Goal: Task Accomplishment & Management: Use online tool/utility

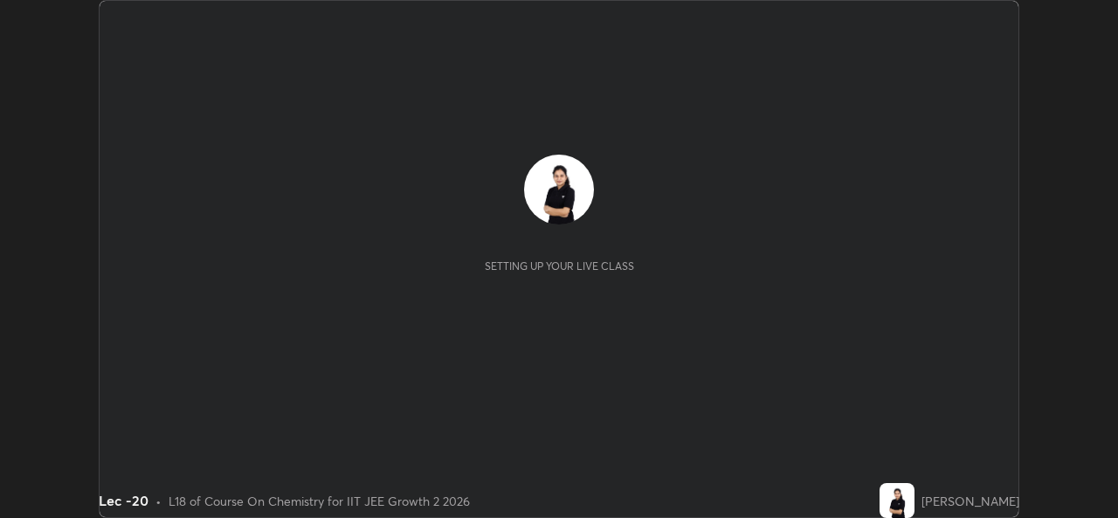
scroll to position [518, 1117]
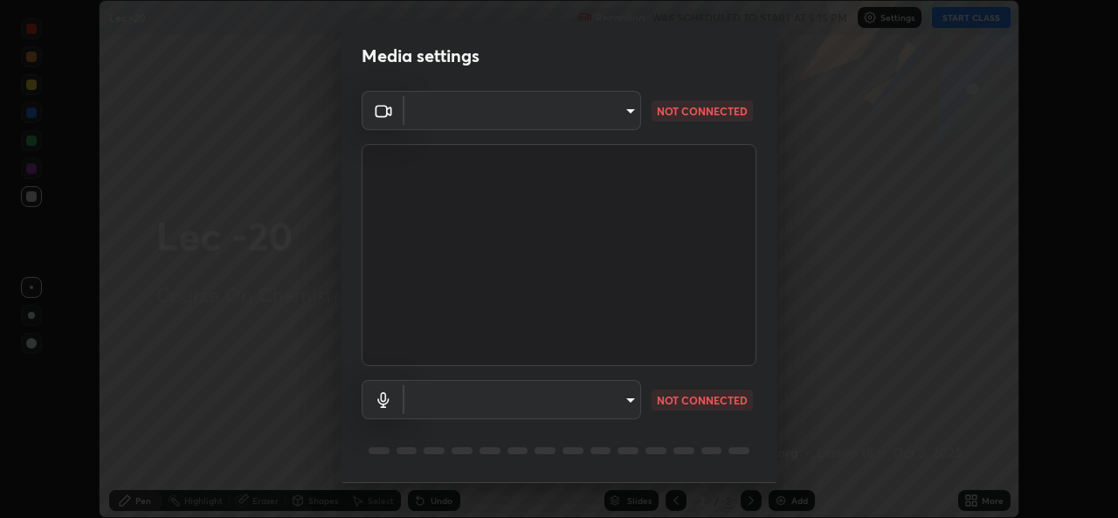
type input "78e73baf3d63bceb4c45423e3c658d9595c8caa1ee6d34b79bc6d5c79dc82097"
type input "default"
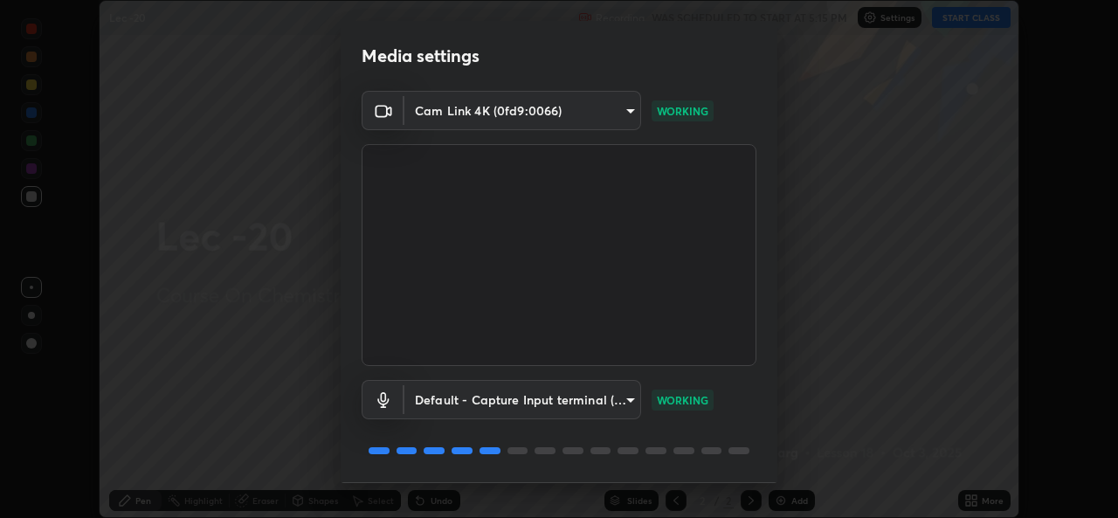
scroll to position [55, 0]
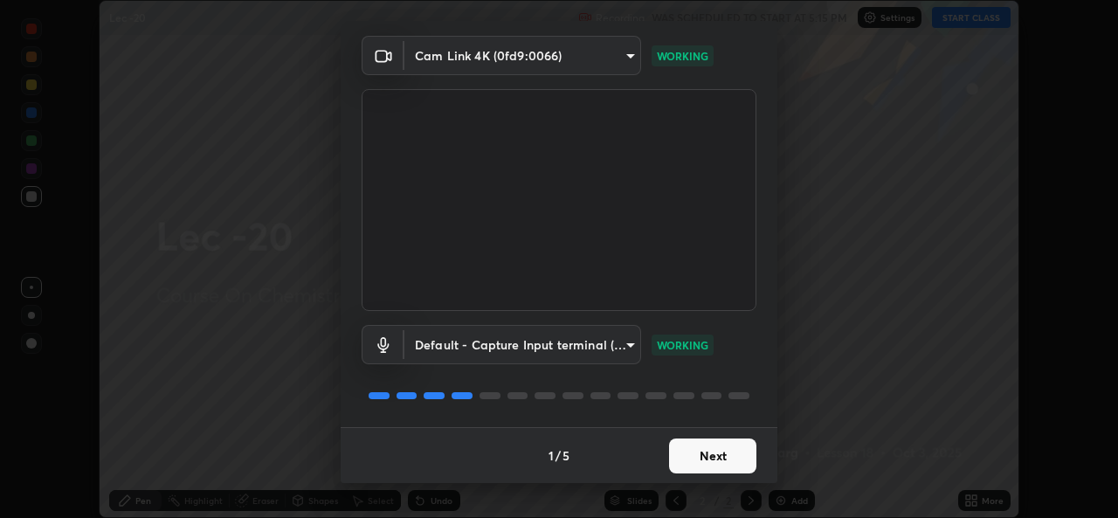
click at [718, 465] on button "Next" at bounding box center [712, 456] width 87 height 35
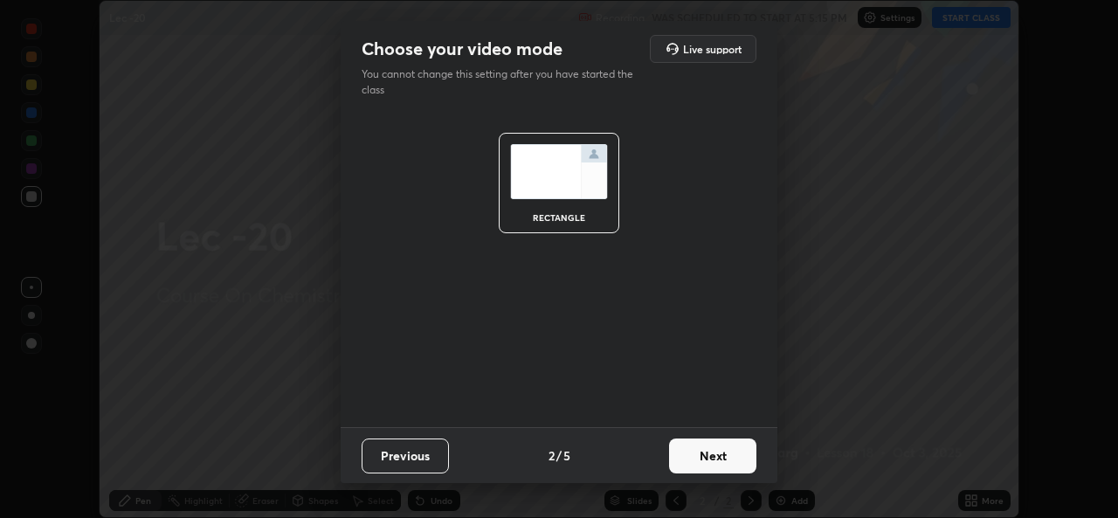
scroll to position [0, 0]
click at [716, 454] on button "Next" at bounding box center [712, 456] width 87 height 35
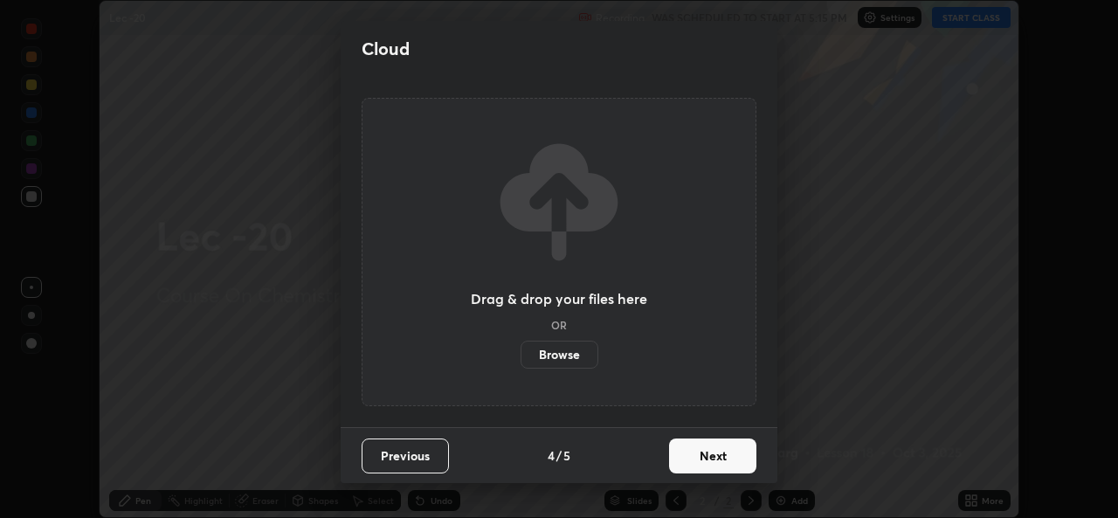
click at [713, 457] on button "Next" at bounding box center [712, 456] width 87 height 35
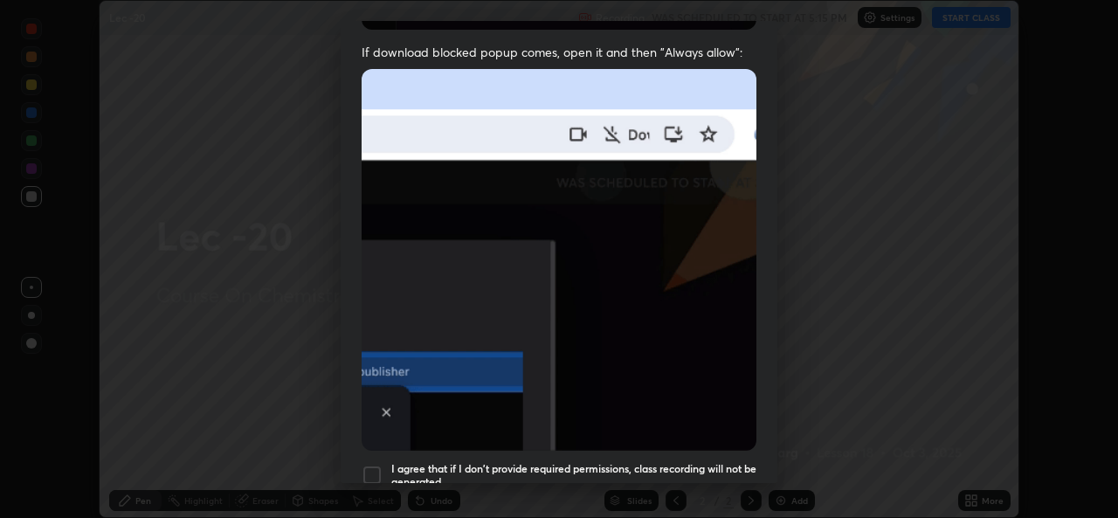
scroll to position [370, 0]
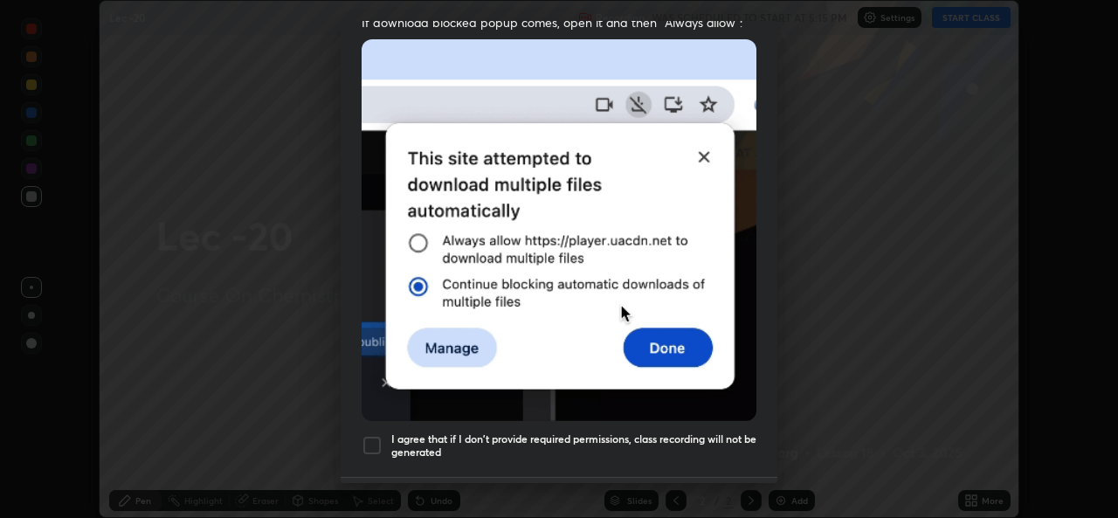
click at [373, 436] on div at bounding box center [372, 445] width 21 height 21
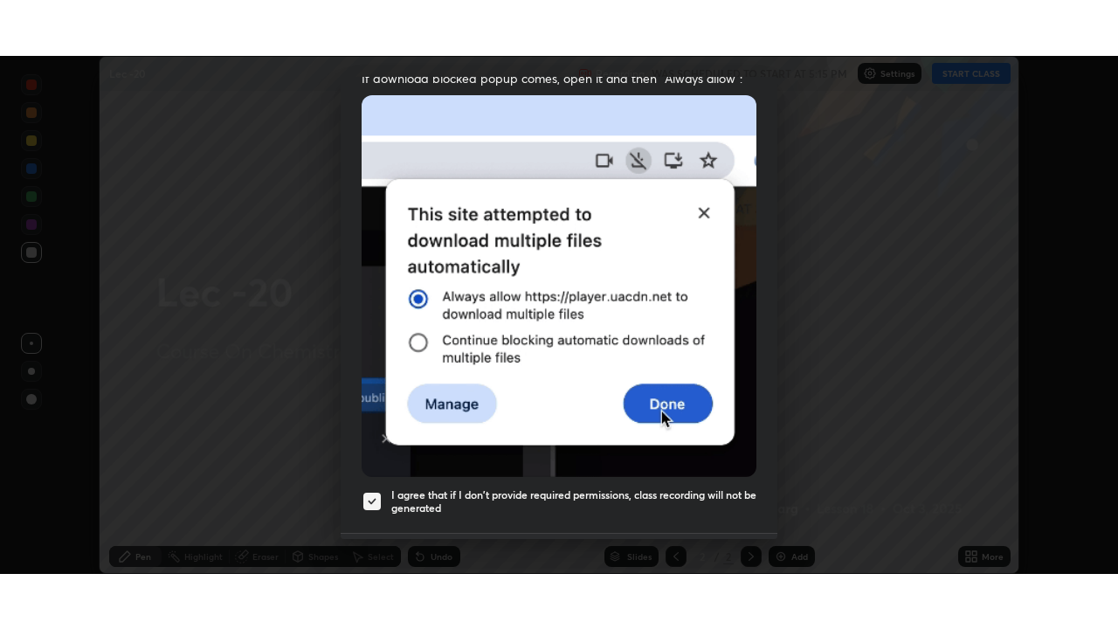
scroll to position [411, 0]
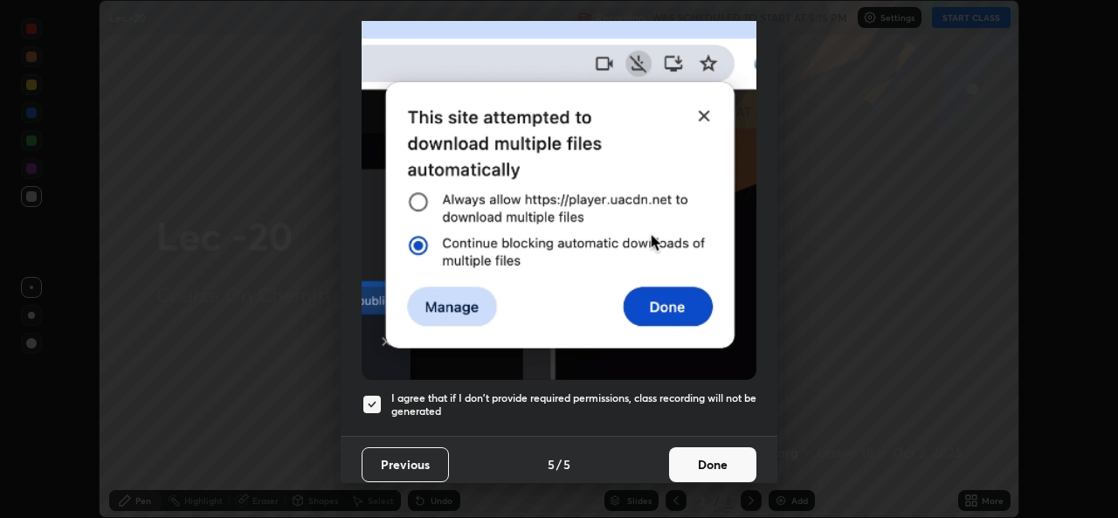
click at [689, 453] on button "Done" at bounding box center [712, 464] width 87 height 35
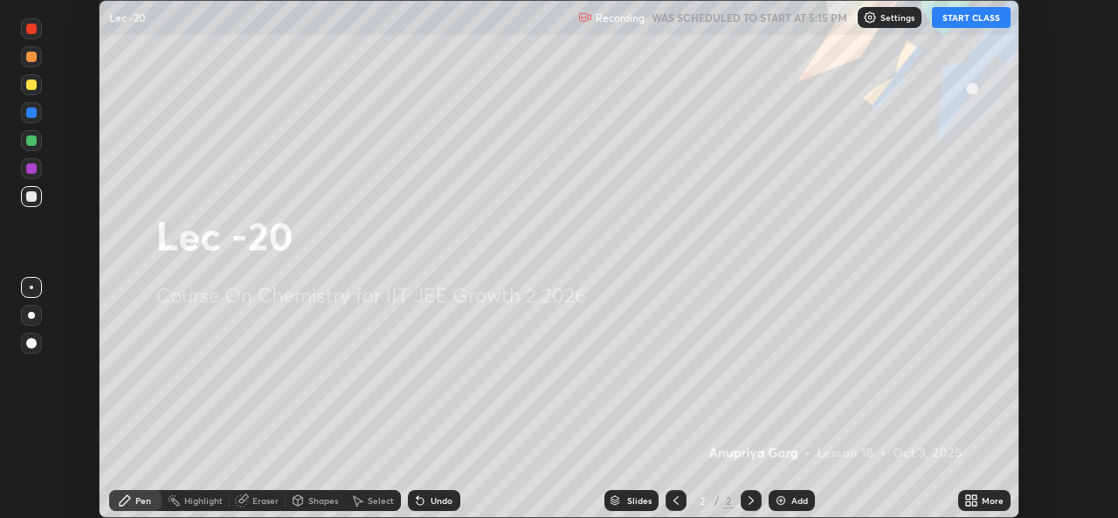
click at [971, 22] on button "START CLASS" at bounding box center [971, 17] width 79 height 21
click at [983, 500] on div "More" at bounding box center [993, 500] width 22 height 9
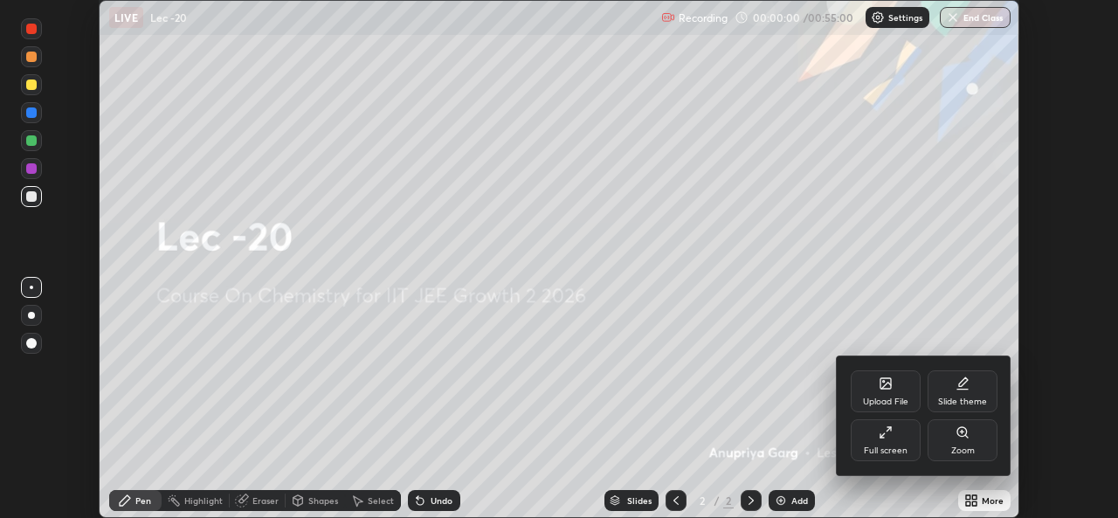
click at [880, 441] on div "Full screen" at bounding box center [886, 440] width 70 height 42
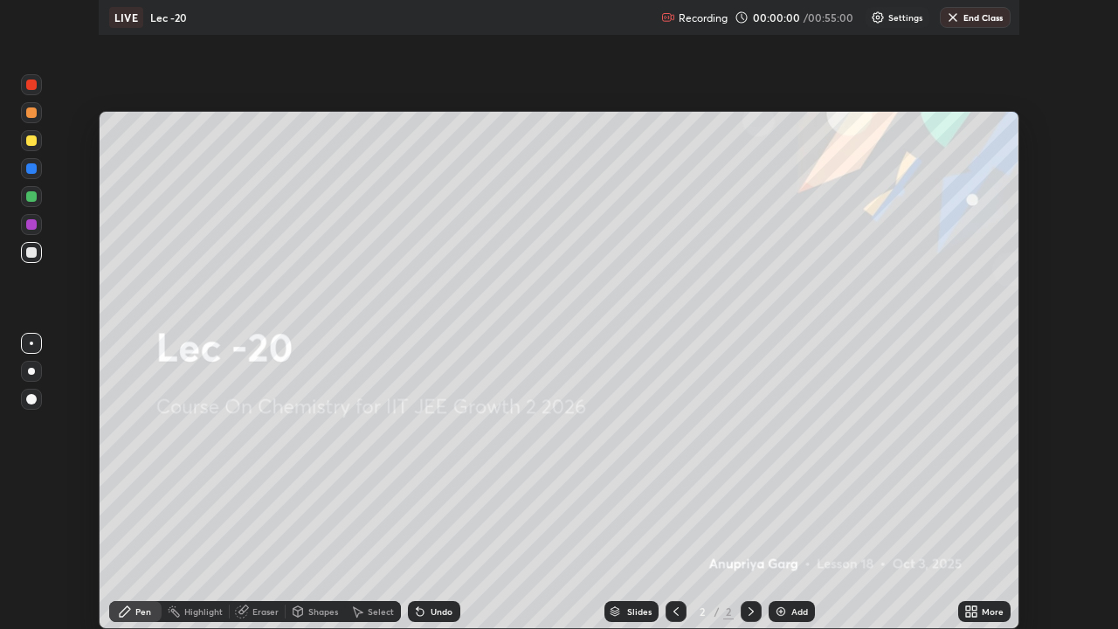
scroll to position [629, 1118]
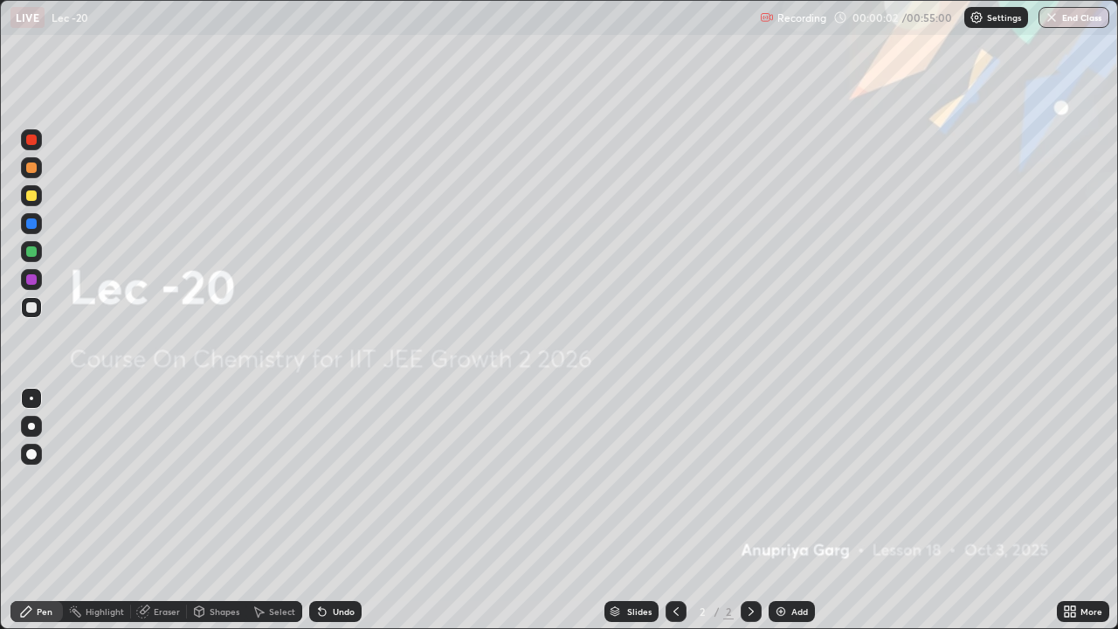
click at [1075, 517] on icon at bounding box center [1073, 614] width 4 height 4
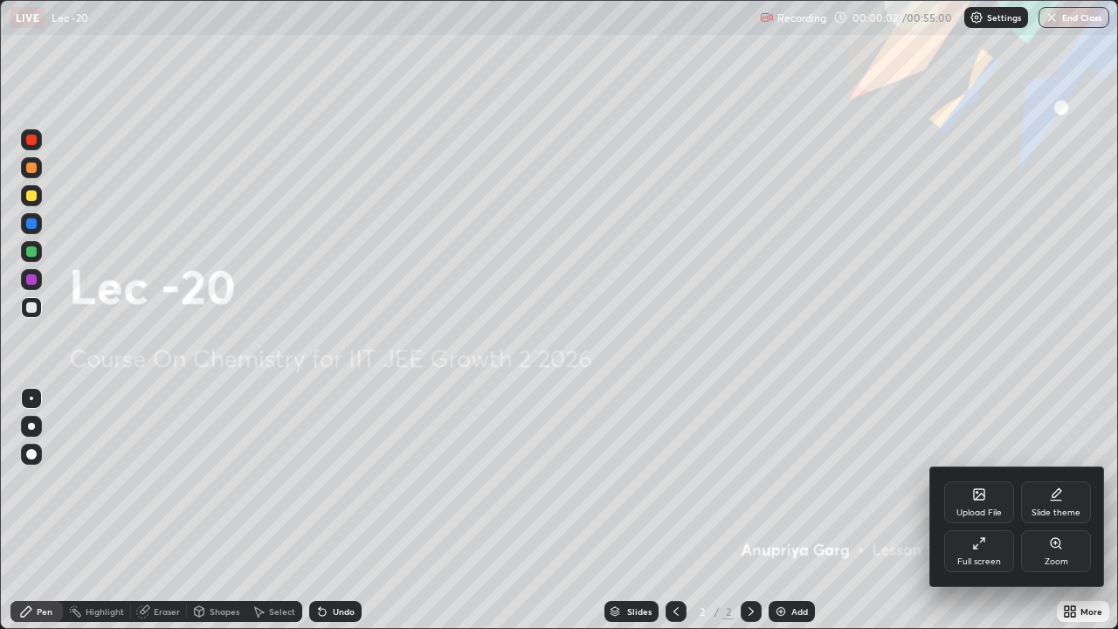
click at [909, 517] on div at bounding box center [559, 314] width 1118 height 629
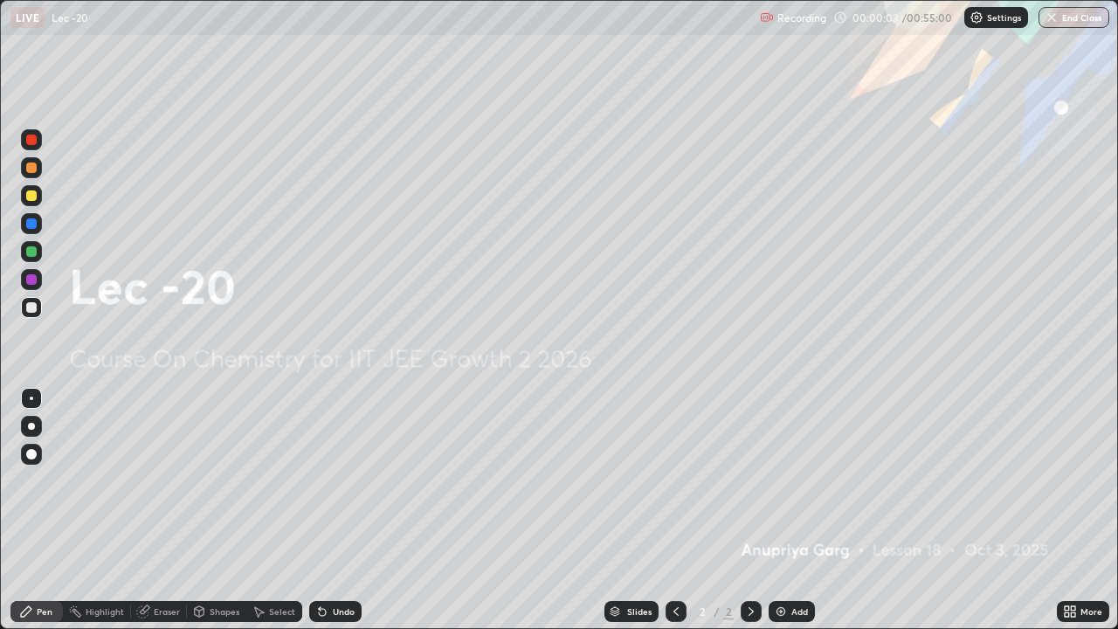
click at [785, 517] on img at bounding box center [781, 612] width 14 height 14
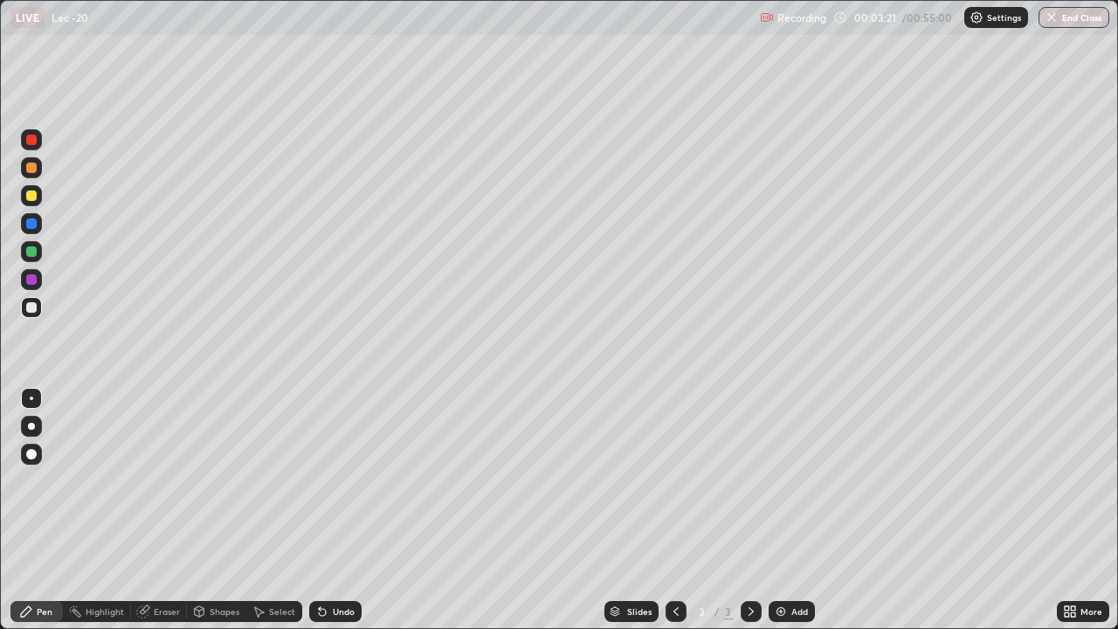
click at [169, 517] on div "Eraser" at bounding box center [167, 611] width 26 height 9
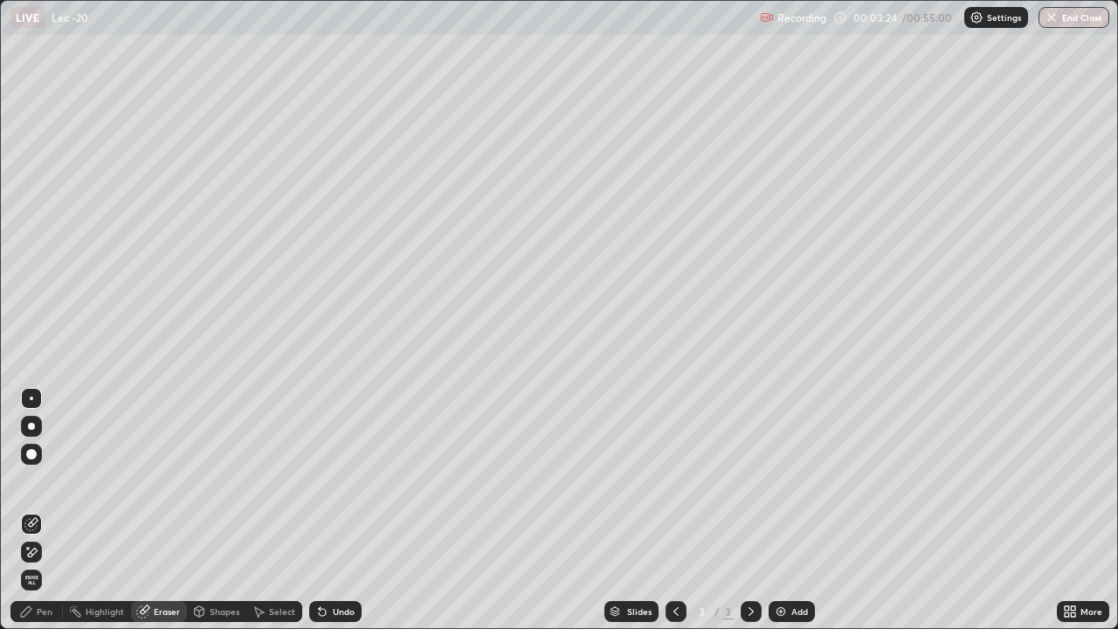
click at [38, 517] on div "Pen" at bounding box center [45, 611] width 16 height 9
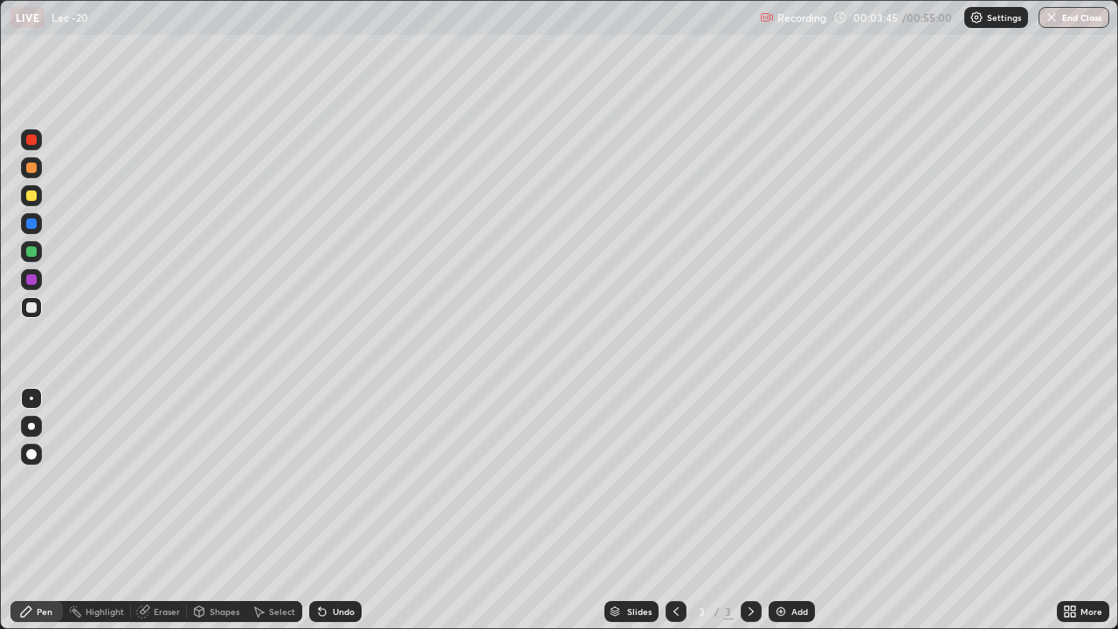
click at [262, 517] on icon at bounding box center [259, 612] width 14 height 14
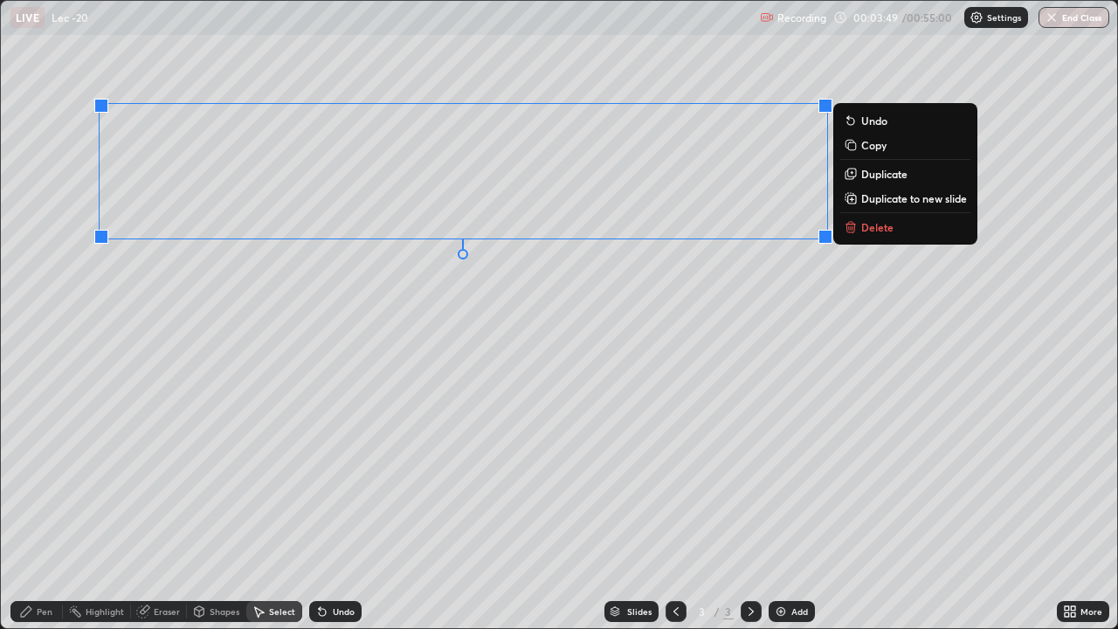
click at [398, 407] on div "0 ° Undo Copy Duplicate Duplicate to new slide Delete" at bounding box center [559, 314] width 1116 height 627
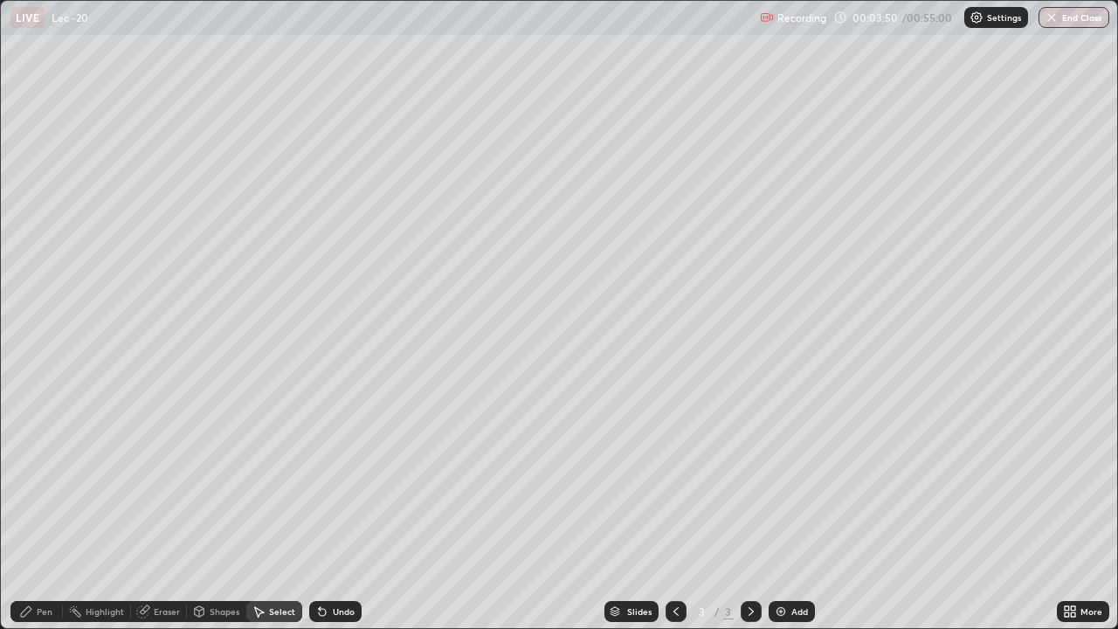
click at [44, 517] on div "Pen" at bounding box center [45, 611] width 16 height 9
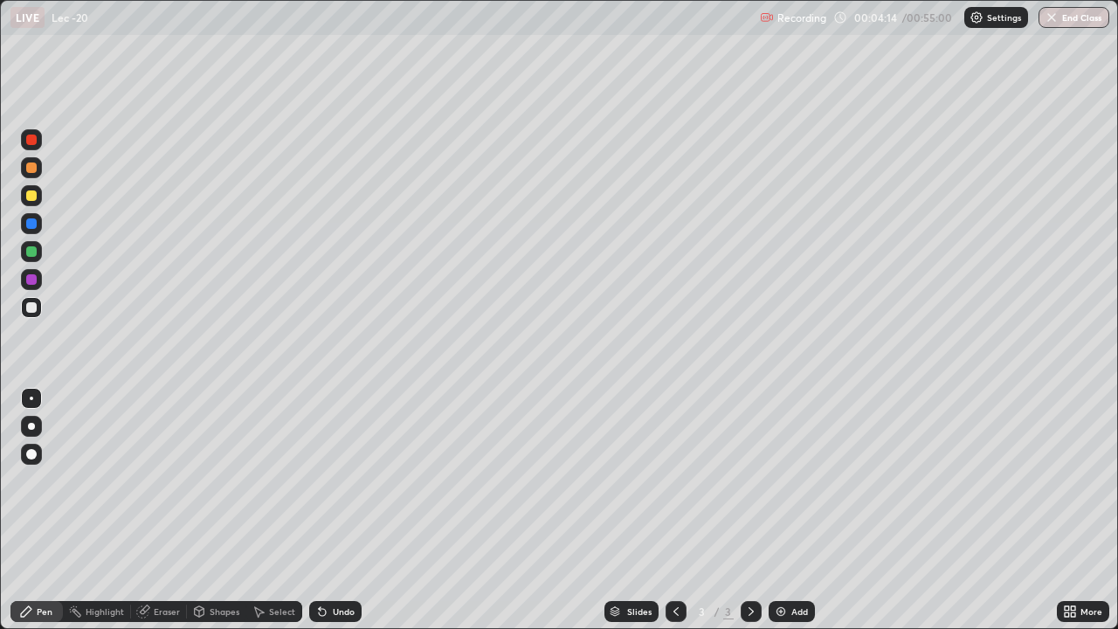
click at [33, 199] on div at bounding box center [31, 195] width 10 height 10
click at [32, 308] on div at bounding box center [31, 307] width 10 height 10
click at [169, 517] on div "Eraser" at bounding box center [167, 611] width 26 height 9
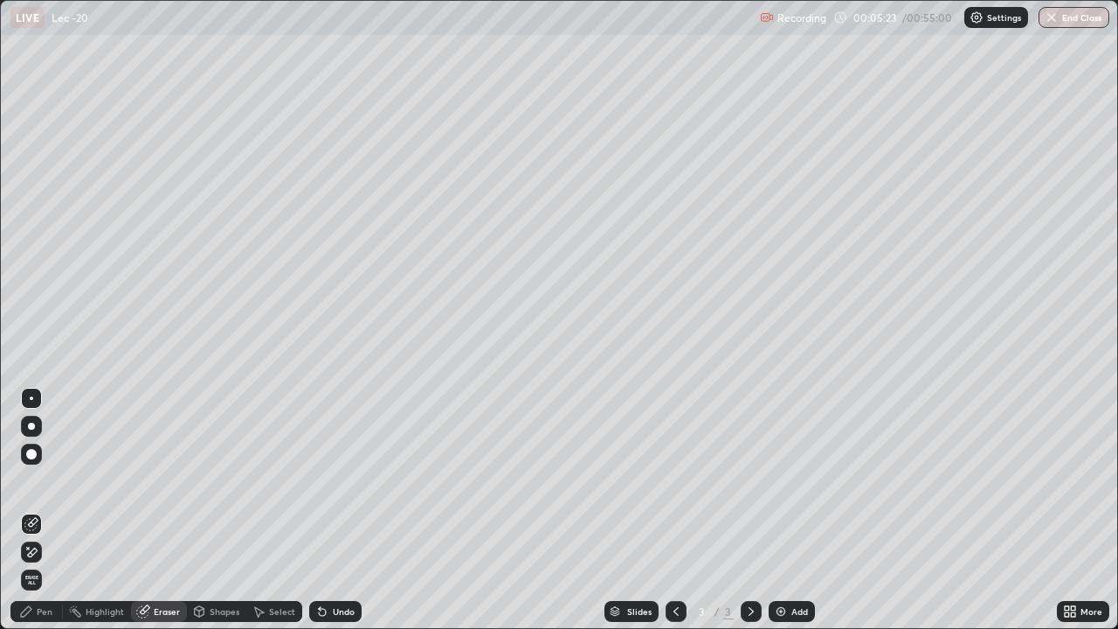
click at [46, 517] on div "Pen" at bounding box center [45, 611] width 16 height 9
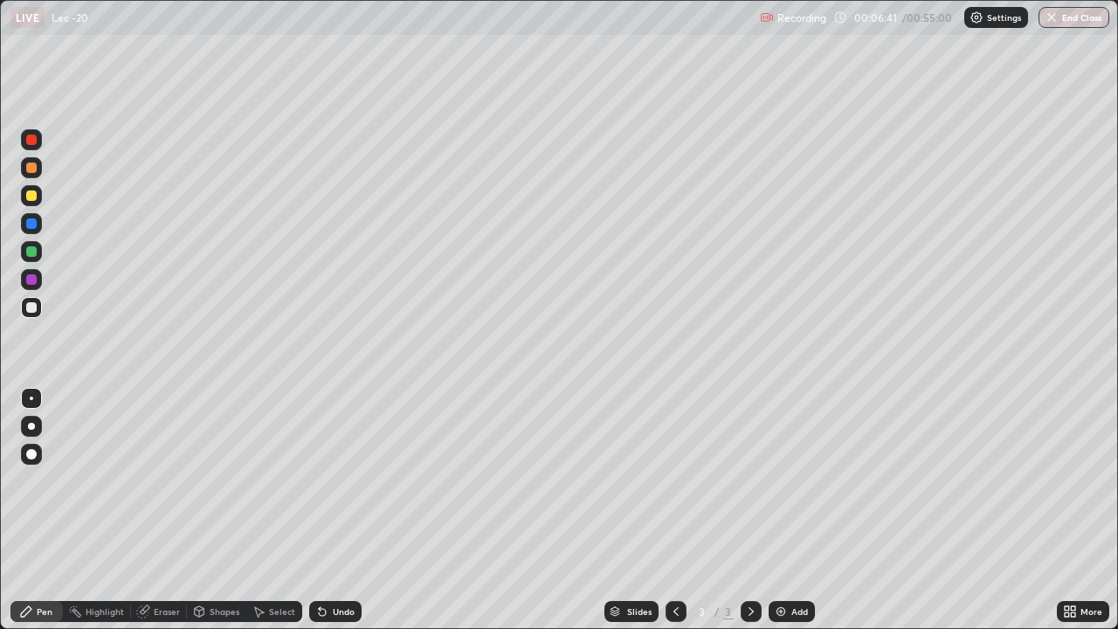
click at [276, 517] on div "Select" at bounding box center [282, 611] width 26 height 9
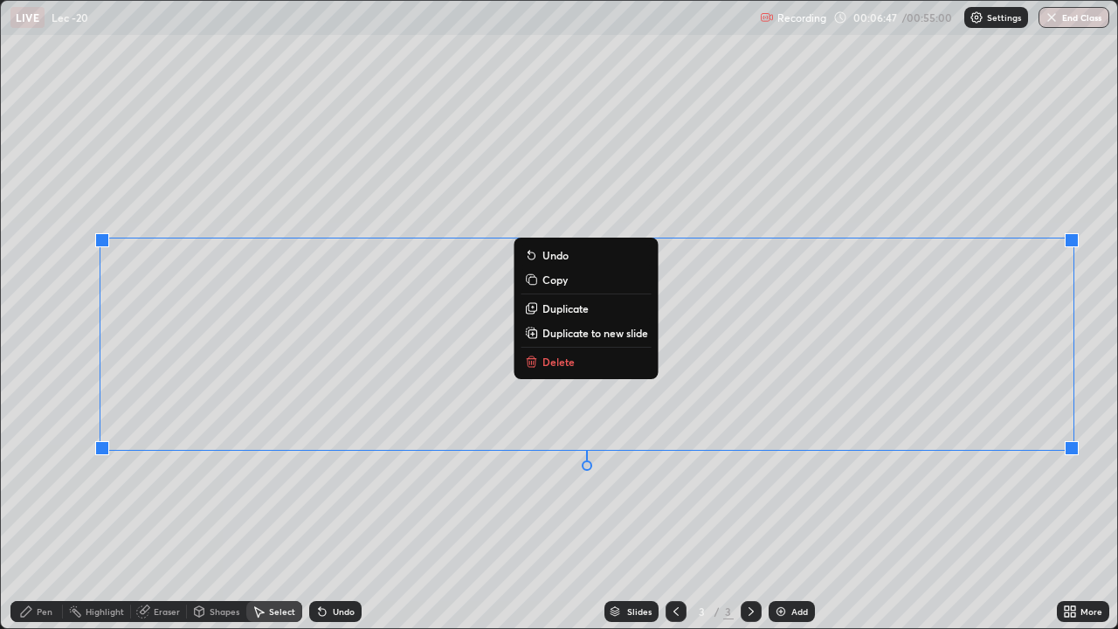
click at [833, 501] on div "0 ° Undo Copy Duplicate Duplicate to new slide Delete" at bounding box center [559, 314] width 1116 height 627
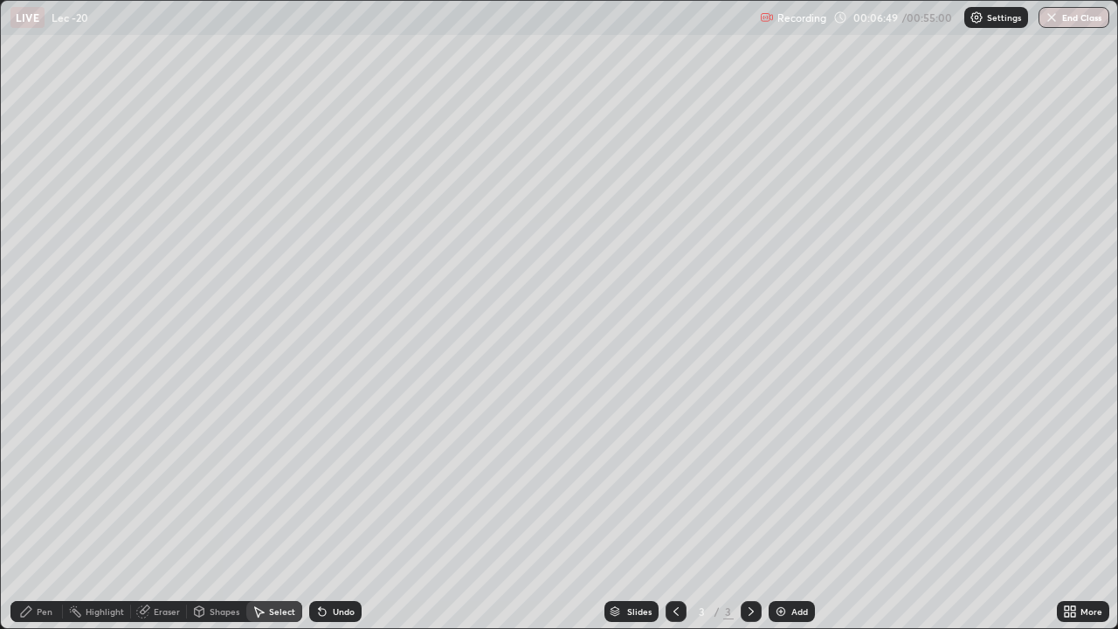
click at [45, 517] on div "Pen" at bounding box center [45, 611] width 16 height 9
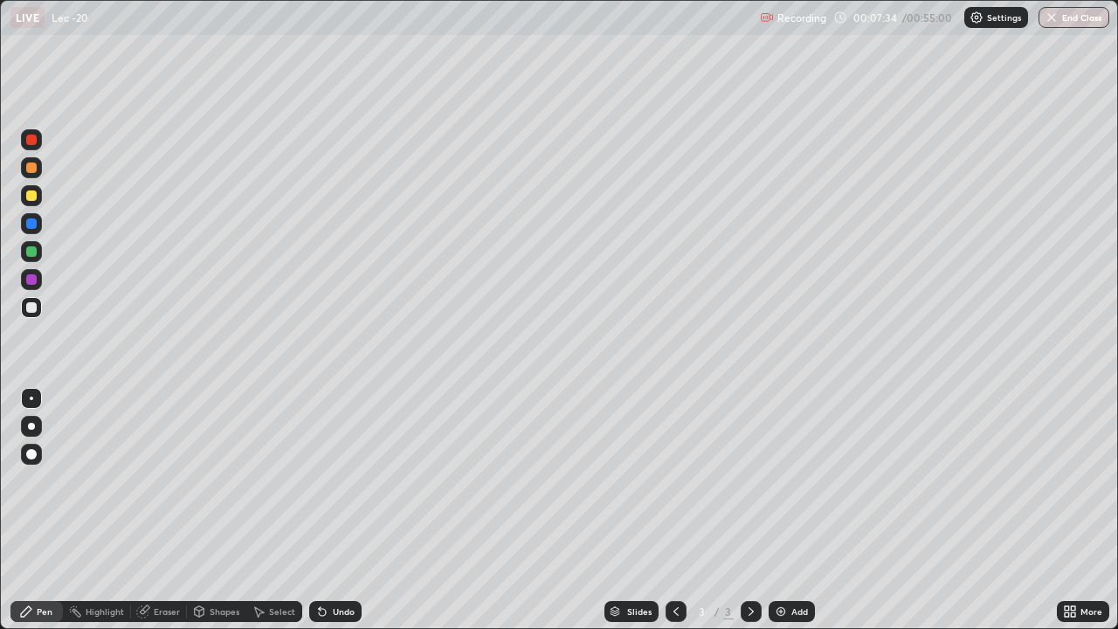
click at [271, 517] on div "Select" at bounding box center [282, 611] width 26 height 9
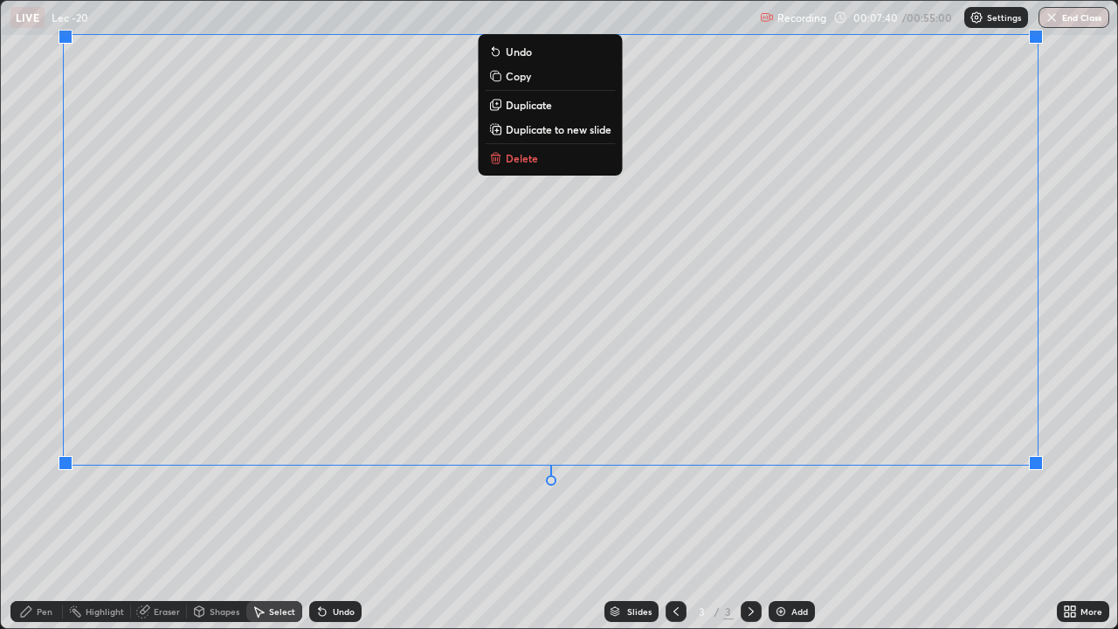
click at [812, 517] on div "0 ° Undo Copy Duplicate Duplicate to new slide Delete" at bounding box center [559, 314] width 1116 height 627
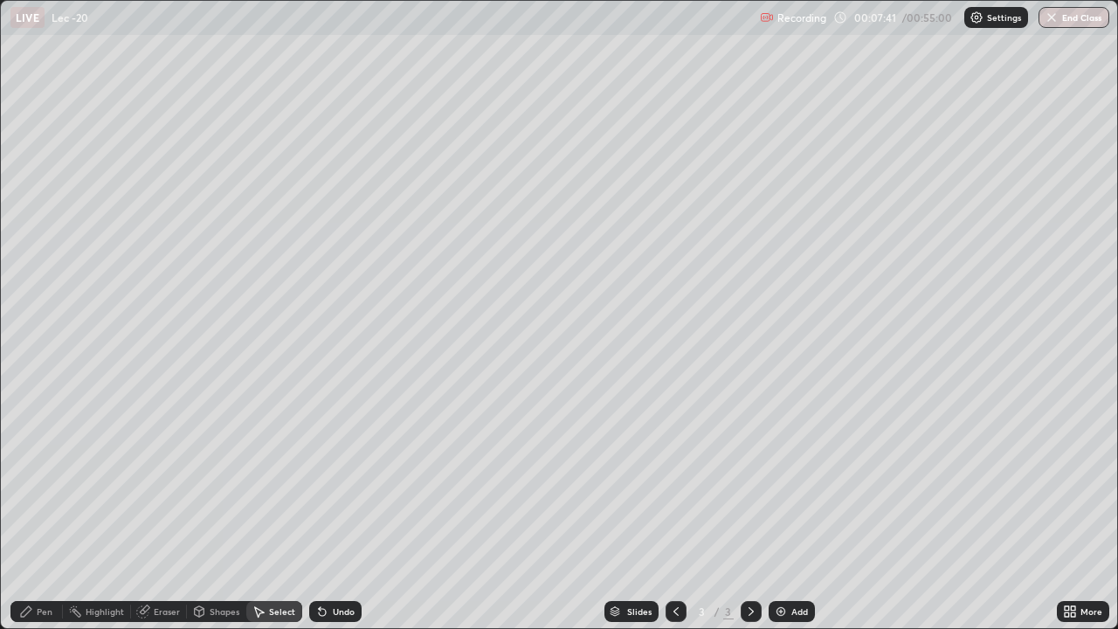
click at [44, 517] on div "Pen" at bounding box center [45, 611] width 16 height 9
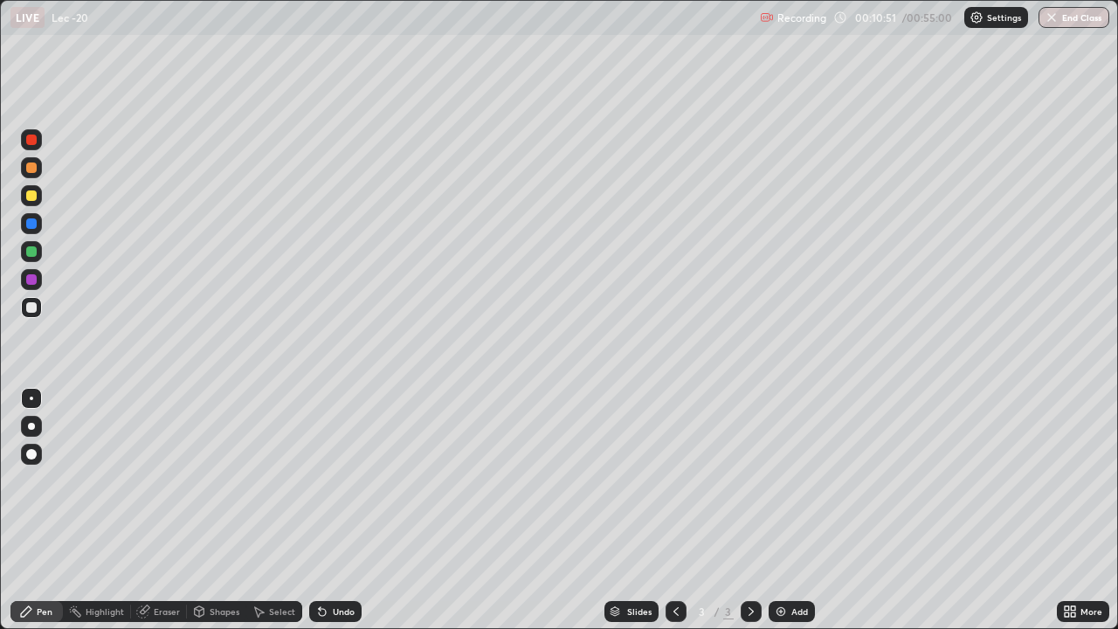
click at [788, 517] on div "Add" at bounding box center [792, 611] width 46 height 21
click at [31, 203] on div at bounding box center [31, 195] width 21 height 21
click at [40, 306] on div at bounding box center [31, 307] width 21 height 21
click at [272, 517] on div "Select" at bounding box center [282, 611] width 26 height 9
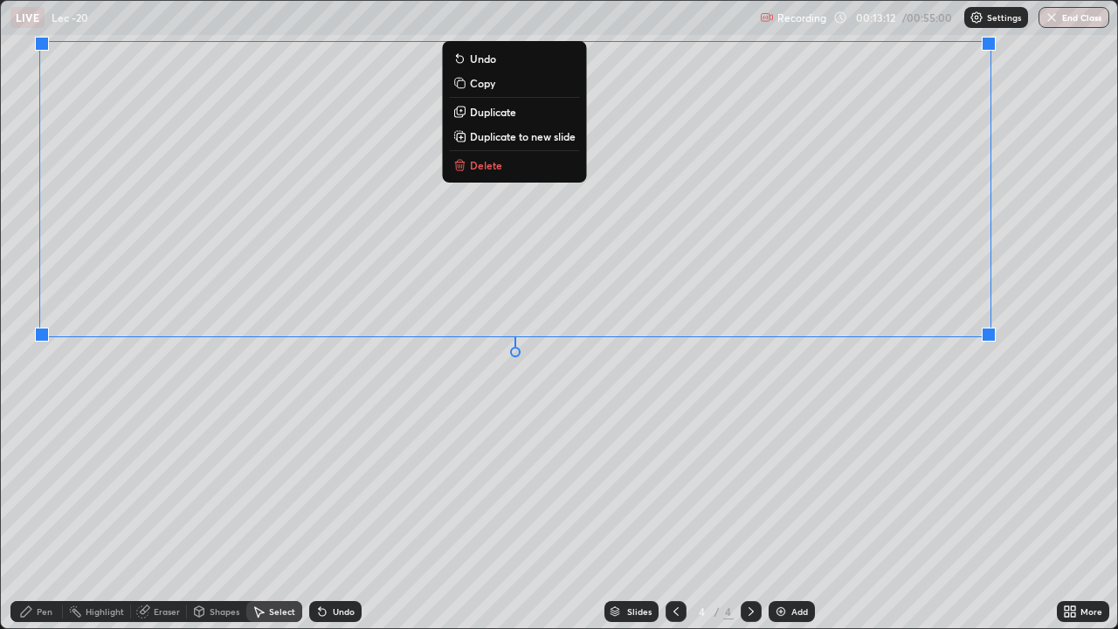
click at [597, 453] on div "0 ° Undo Copy Duplicate Duplicate to new slide Delete" at bounding box center [559, 314] width 1116 height 627
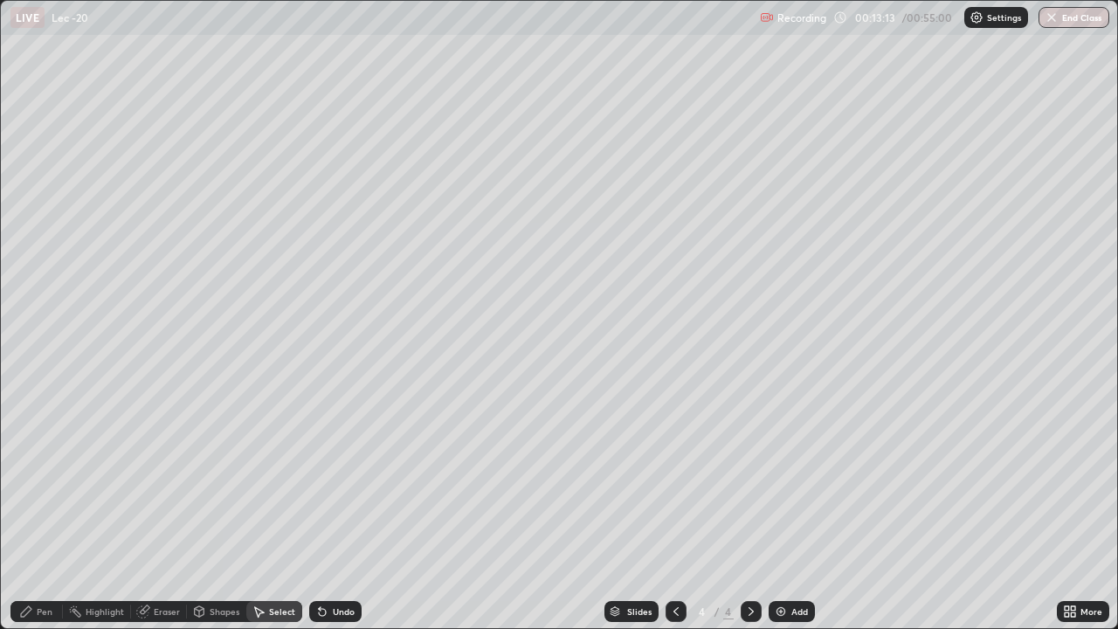
click at [38, 517] on div "Pen" at bounding box center [45, 611] width 16 height 9
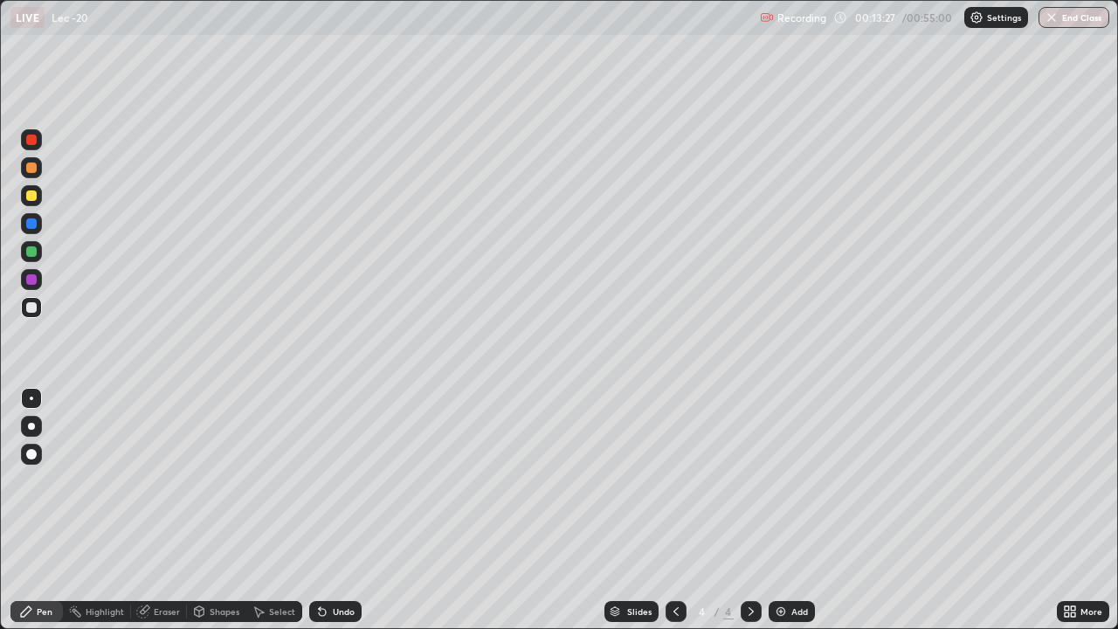
click at [30, 193] on div at bounding box center [31, 195] width 10 height 10
click at [31, 309] on div at bounding box center [31, 307] width 10 height 10
click at [788, 517] on div "Add" at bounding box center [792, 611] width 46 height 21
click at [269, 517] on div "Select" at bounding box center [282, 611] width 26 height 9
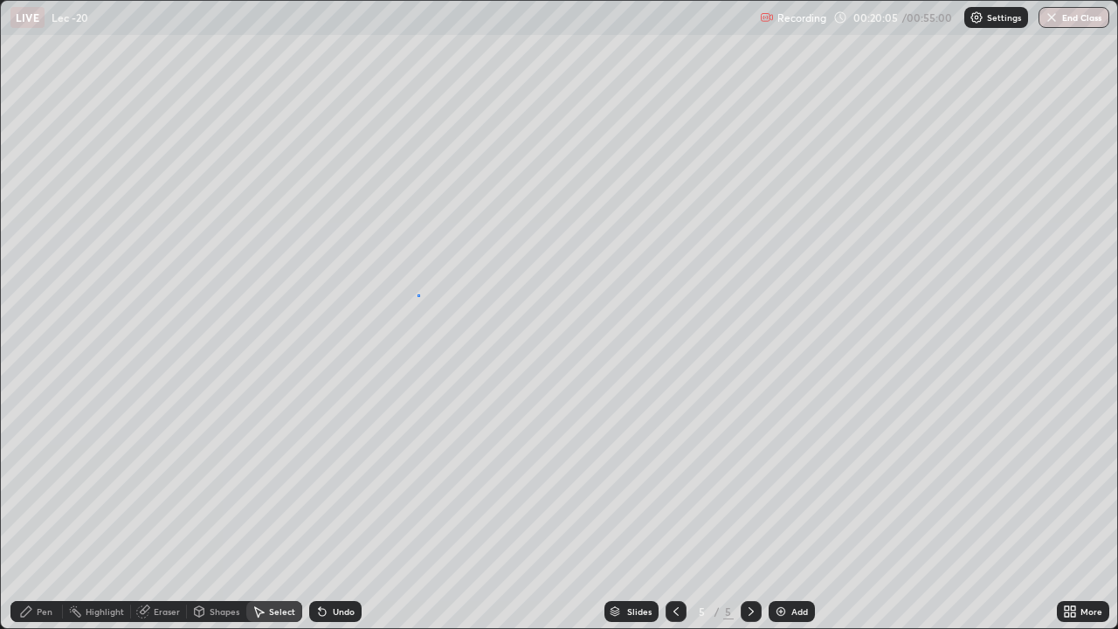
click at [418, 295] on div "0 ° Undo Copy Duplicate Duplicate to new slide Delete" at bounding box center [559, 314] width 1116 height 627
click at [207, 517] on div "Shapes" at bounding box center [216, 611] width 59 height 21
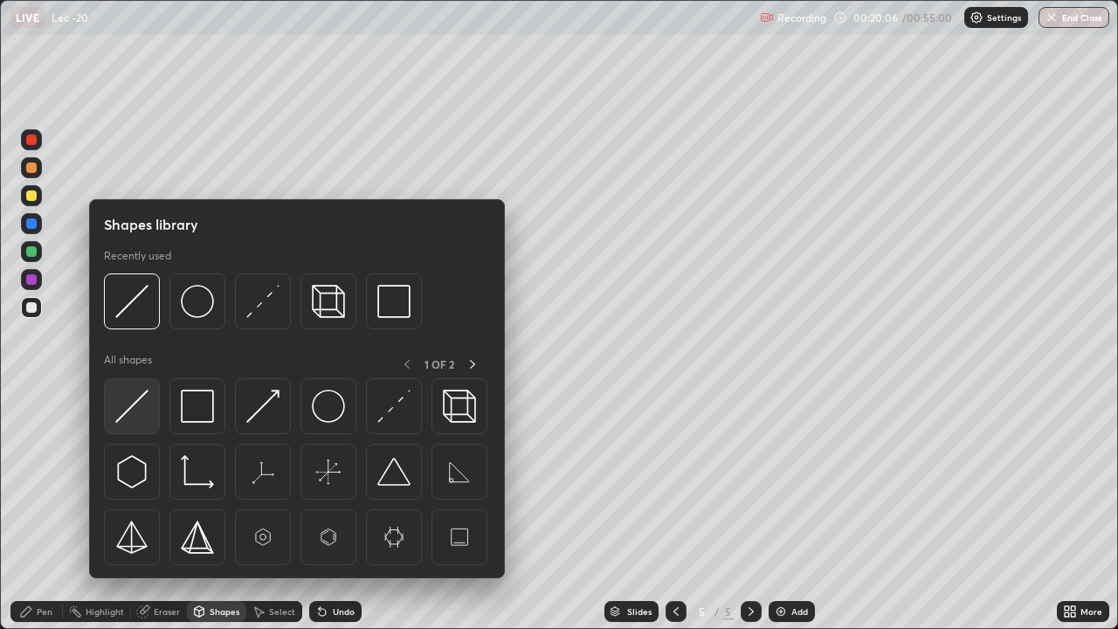
click at [128, 412] on img at bounding box center [131, 406] width 33 height 33
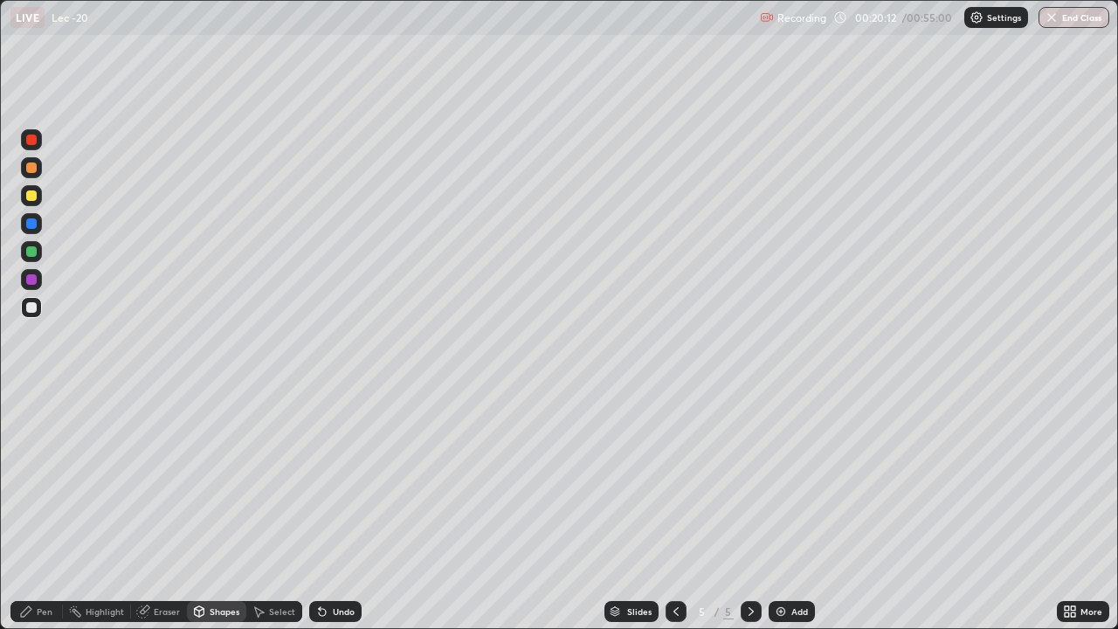
click at [48, 517] on div "Pen" at bounding box center [45, 611] width 16 height 9
click at [31, 205] on div at bounding box center [31, 195] width 21 height 21
click at [32, 310] on div at bounding box center [31, 307] width 10 height 10
click at [151, 517] on div "Eraser" at bounding box center [159, 611] width 56 height 21
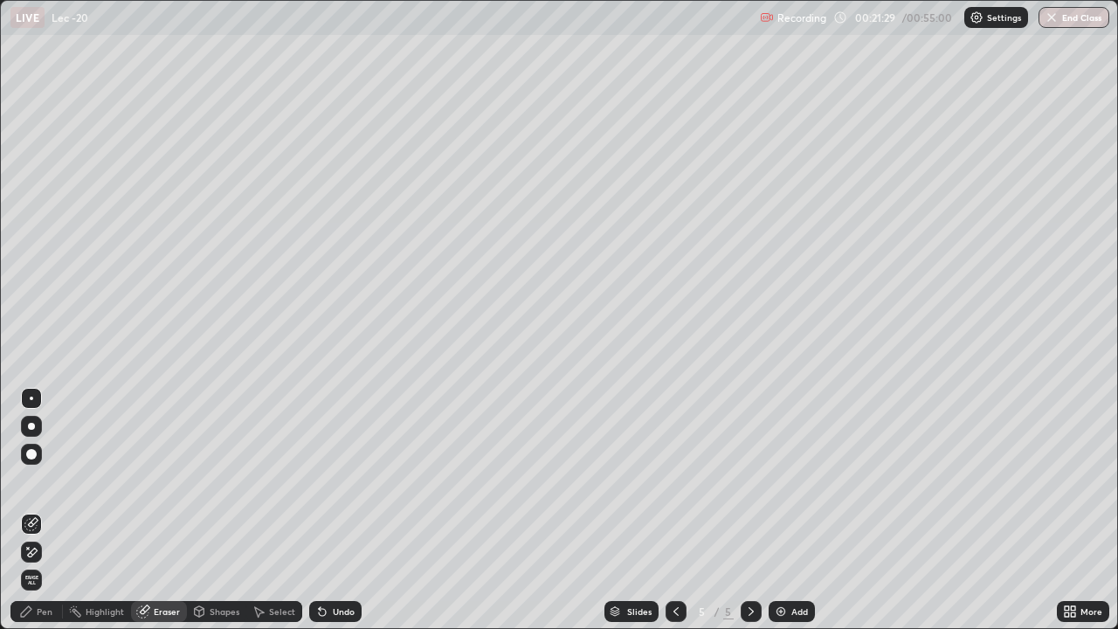
click at [51, 517] on div "Pen" at bounding box center [45, 611] width 16 height 9
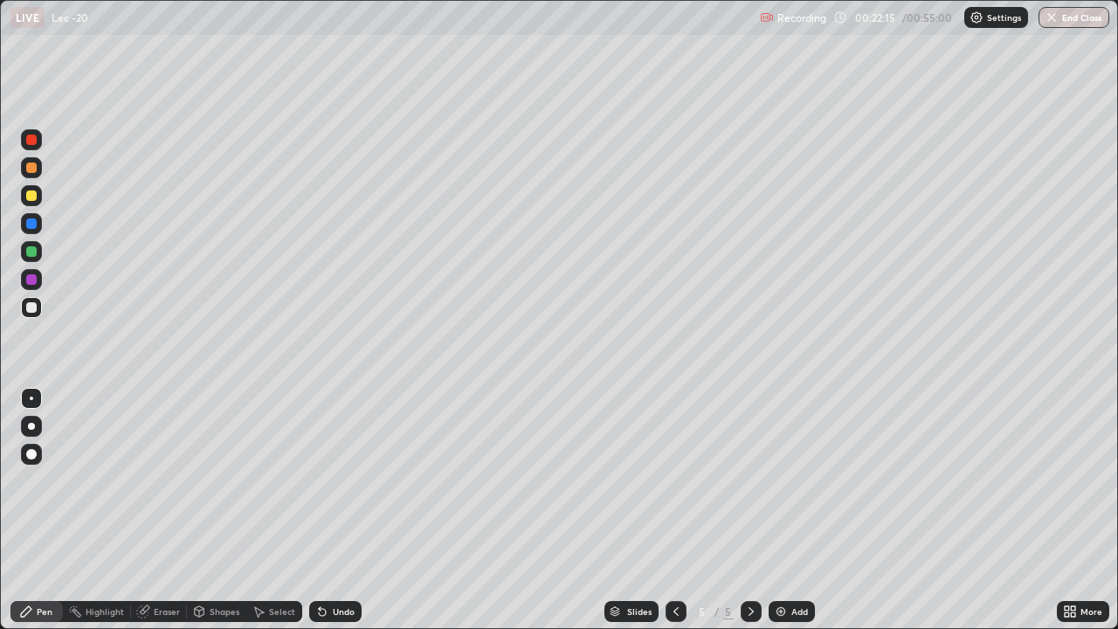
click at [791, 517] on div "Add" at bounding box center [799, 611] width 17 height 9
click at [32, 196] on div at bounding box center [31, 195] width 10 height 10
click at [32, 169] on div at bounding box center [31, 167] width 10 height 10
click at [34, 311] on div at bounding box center [31, 307] width 10 height 10
click at [280, 517] on div "Select" at bounding box center [282, 611] width 26 height 9
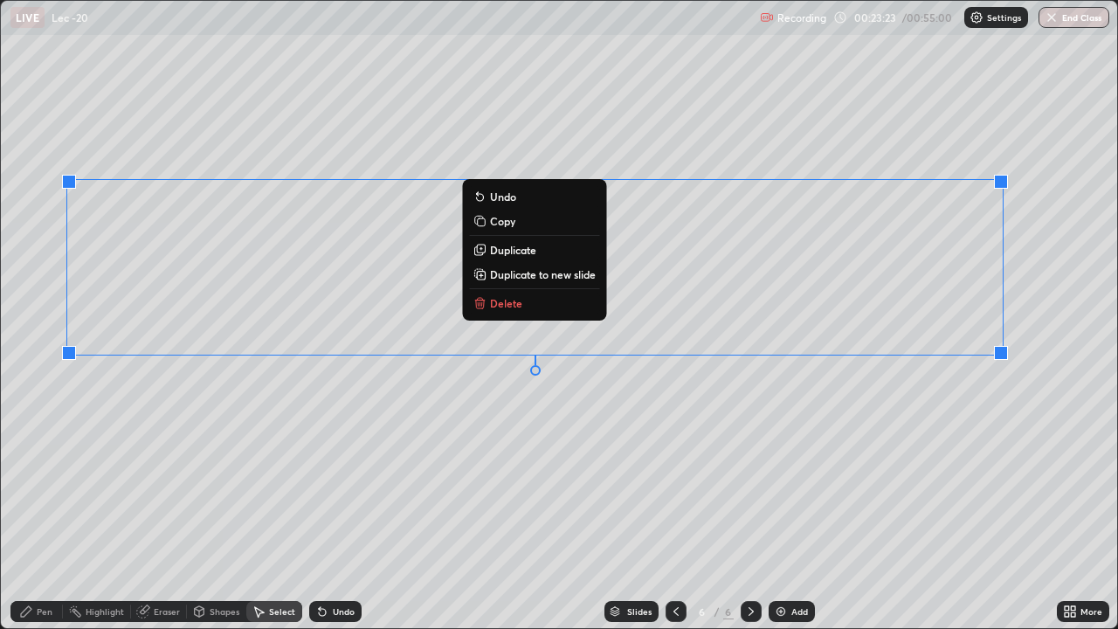
click at [713, 453] on div "0 ° Undo Copy Duplicate Duplicate to new slide Delete" at bounding box center [559, 314] width 1116 height 627
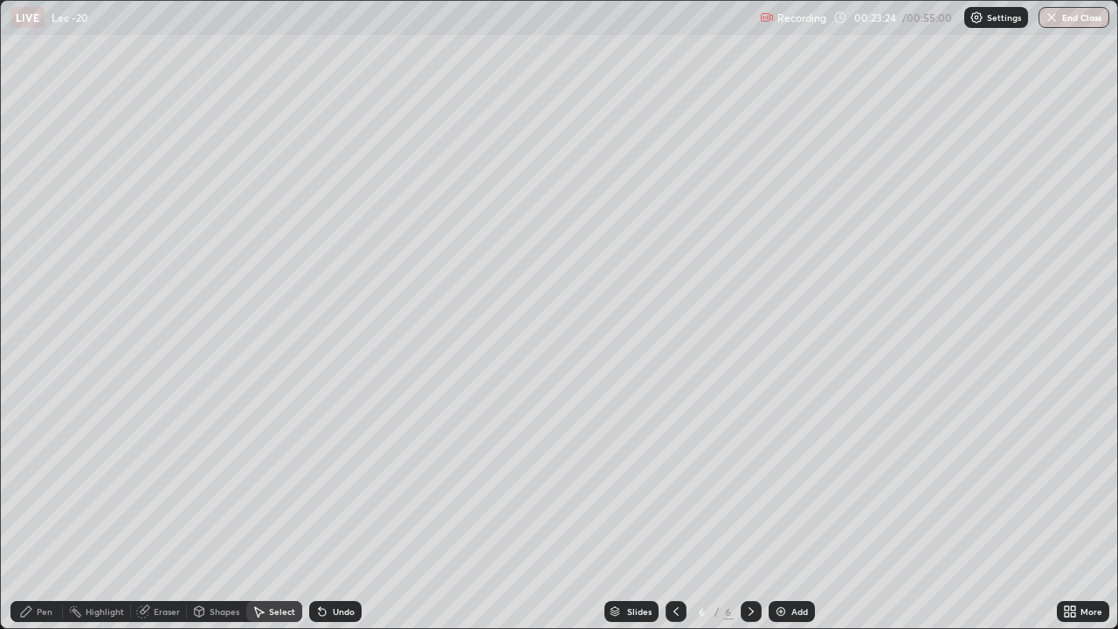
click at [53, 517] on div "Pen" at bounding box center [36, 611] width 52 height 21
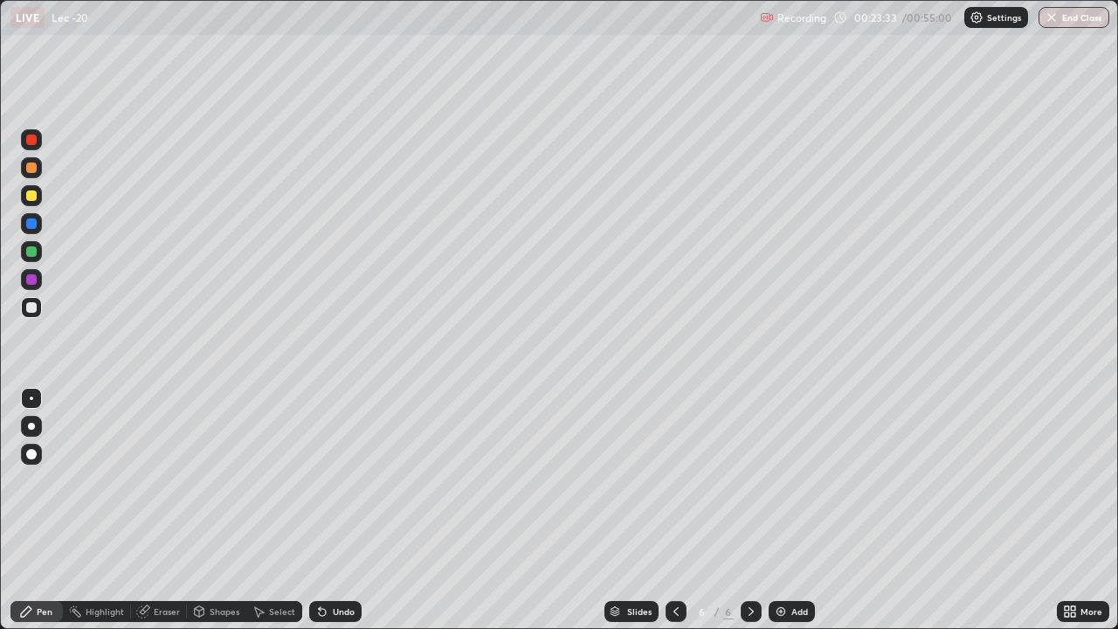
click at [163, 517] on div "Eraser" at bounding box center [167, 611] width 26 height 9
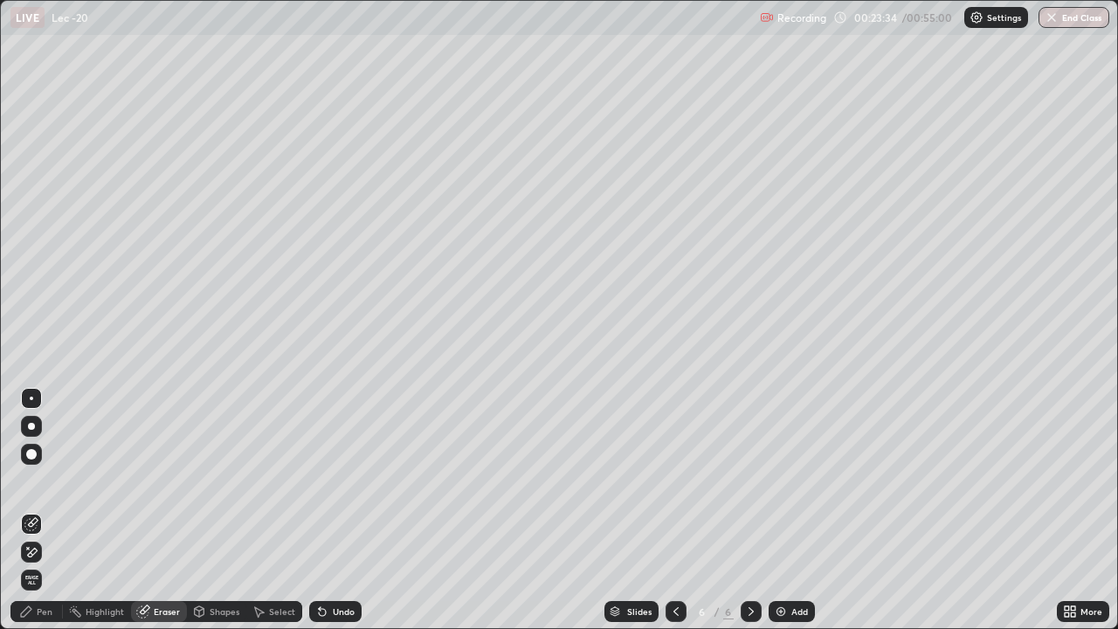
click at [35, 517] on div "Pen" at bounding box center [36, 611] width 52 height 21
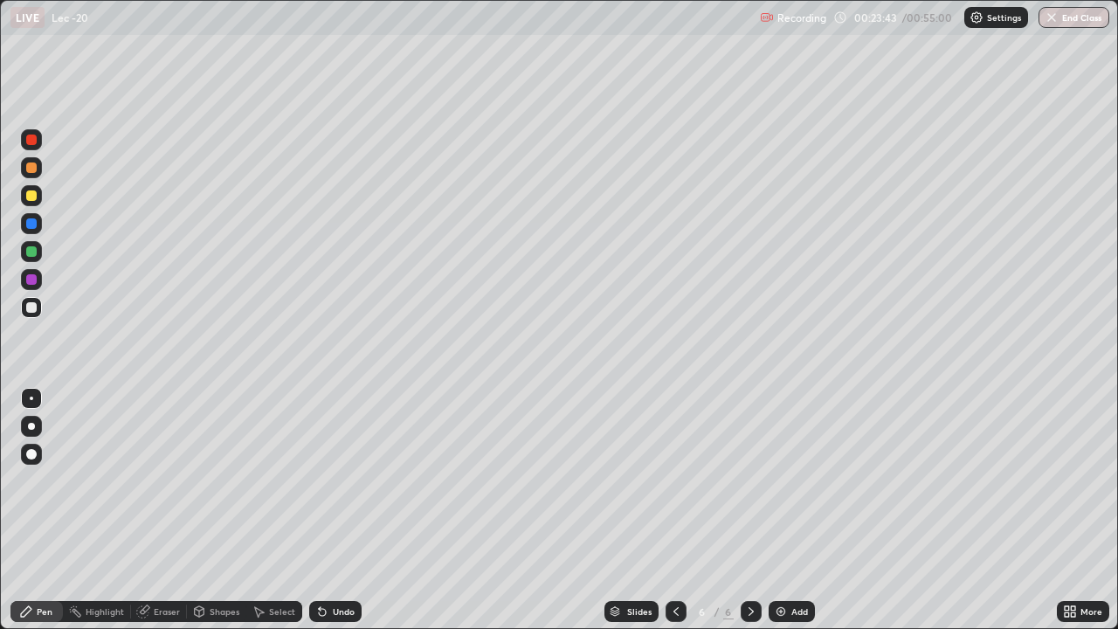
click at [27, 309] on div at bounding box center [31, 307] width 10 height 10
click at [27, 169] on div at bounding box center [31, 167] width 10 height 10
click at [282, 517] on div "Select" at bounding box center [282, 611] width 26 height 9
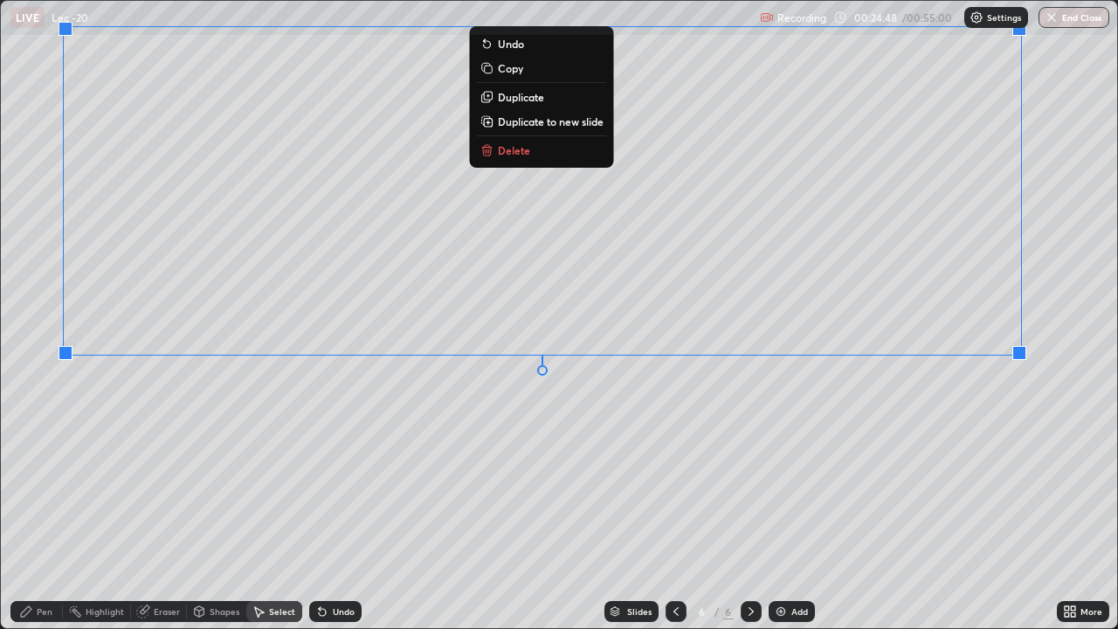
click at [881, 448] on div "0 ° Undo Copy Duplicate Duplicate to new slide Delete" at bounding box center [559, 314] width 1116 height 627
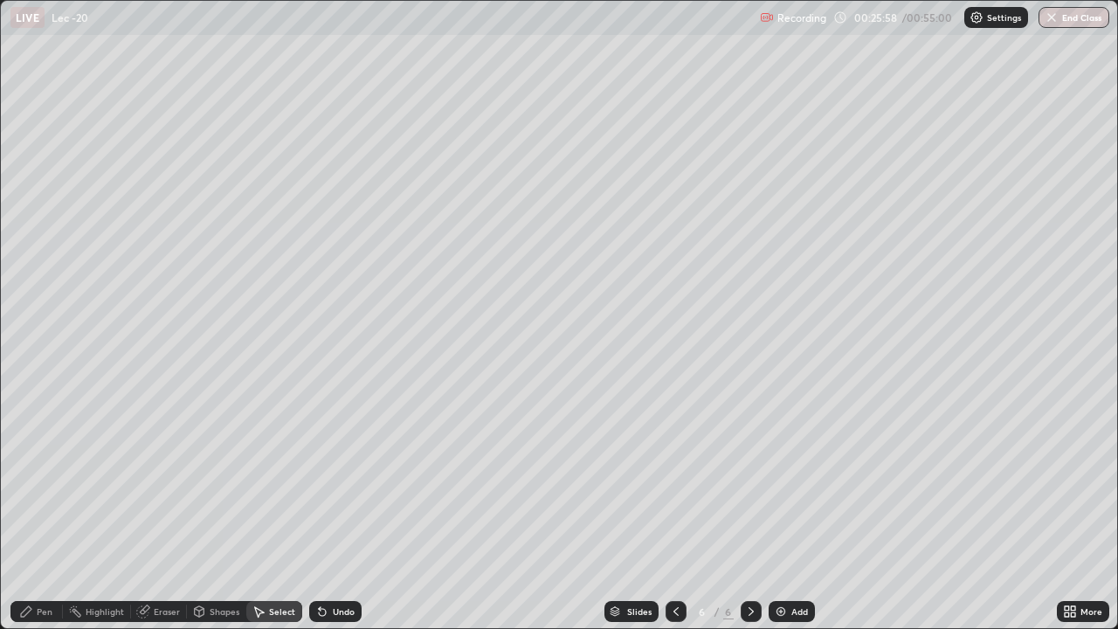
click at [45, 517] on div "Pen" at bounding box center [45, 611] width 16 height 9
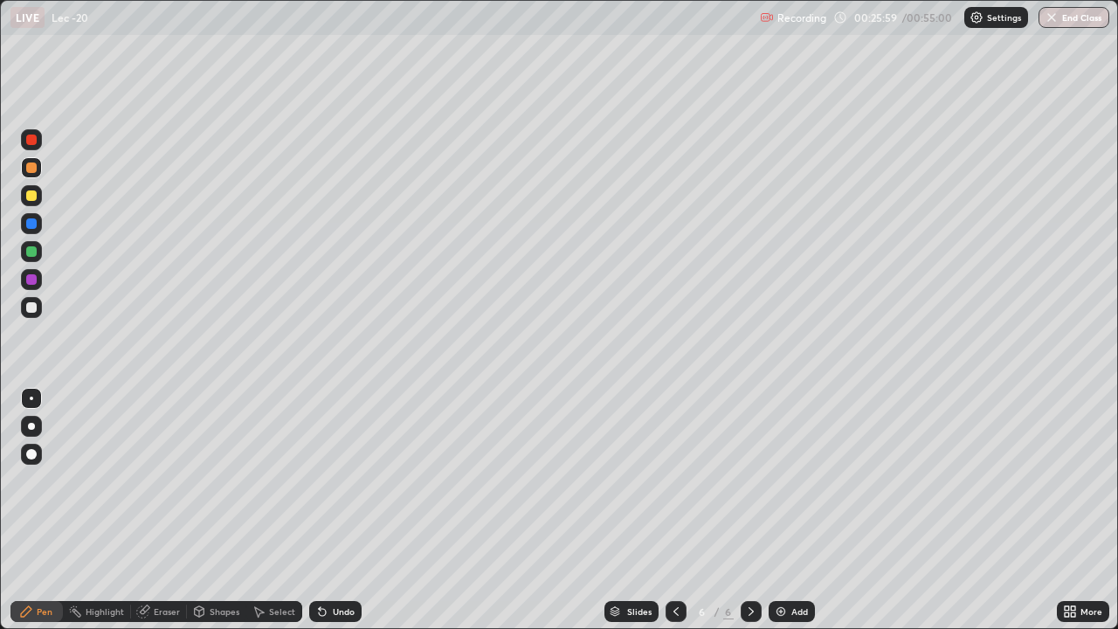
click at [34, 309] on div at bounding box center [31, 307] width 10 height 10
click at [33, 171] on div at bounding box center [31, 167] width 10 height 10
click at [38, 313] on div at bounding box center [31, 307] width 21 height 21
click at [226, 517] on div "Shapes" at bounding box center [225, 611] width 30 height 9
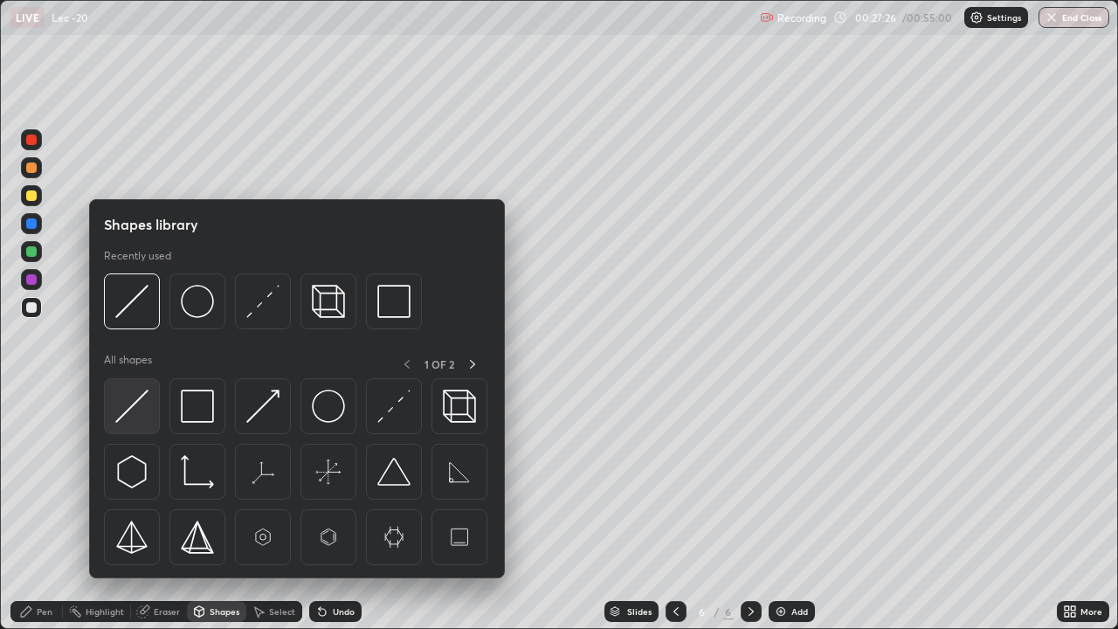
click at [135, 418] on img at bounding box center [131, 406] width 33 height 33
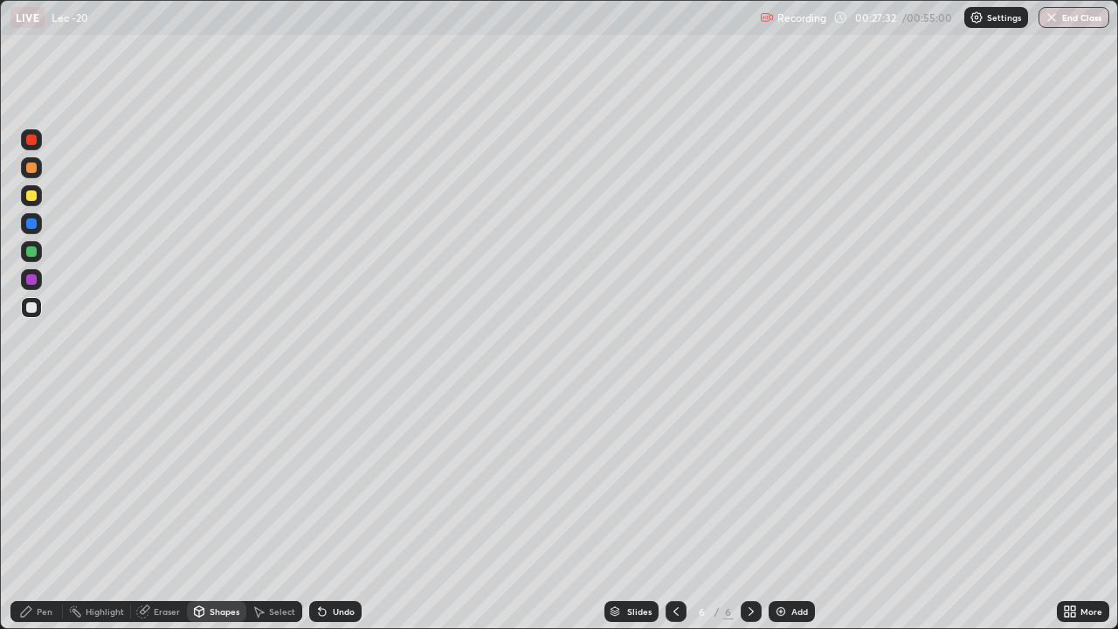
click at [45, 517] on div "Pen" at bounding box center [45, 611] width 16 height 9
click at [210, 517] on div "Shapes" at bounding box center [216, 611] width 59 height 21
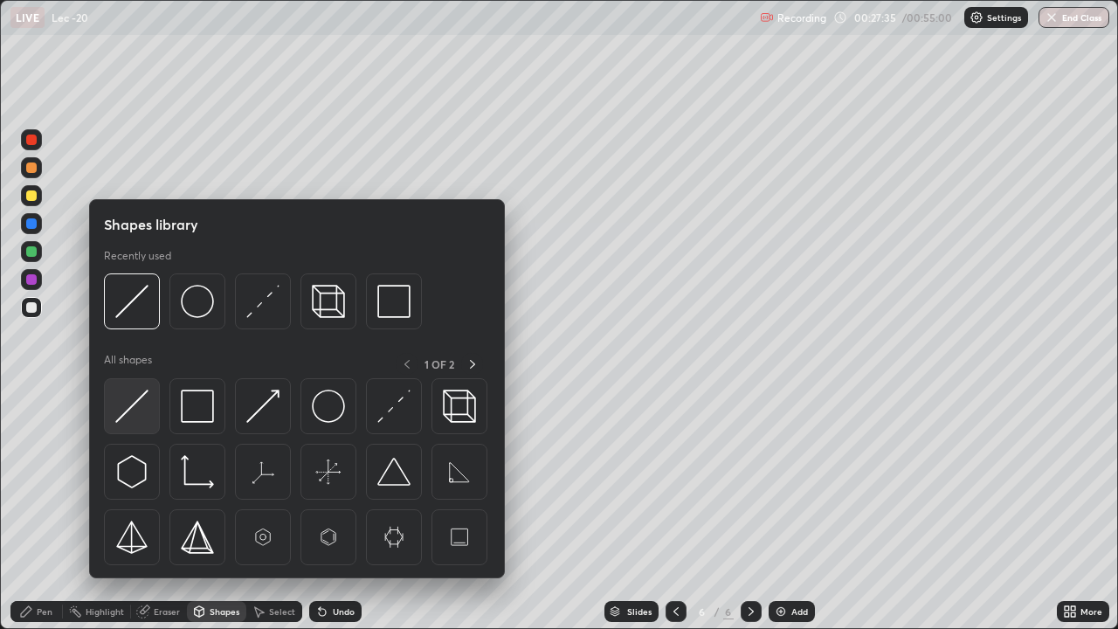
click at [141, 416] on img at bounding box center [131, 406] width 33 height 33
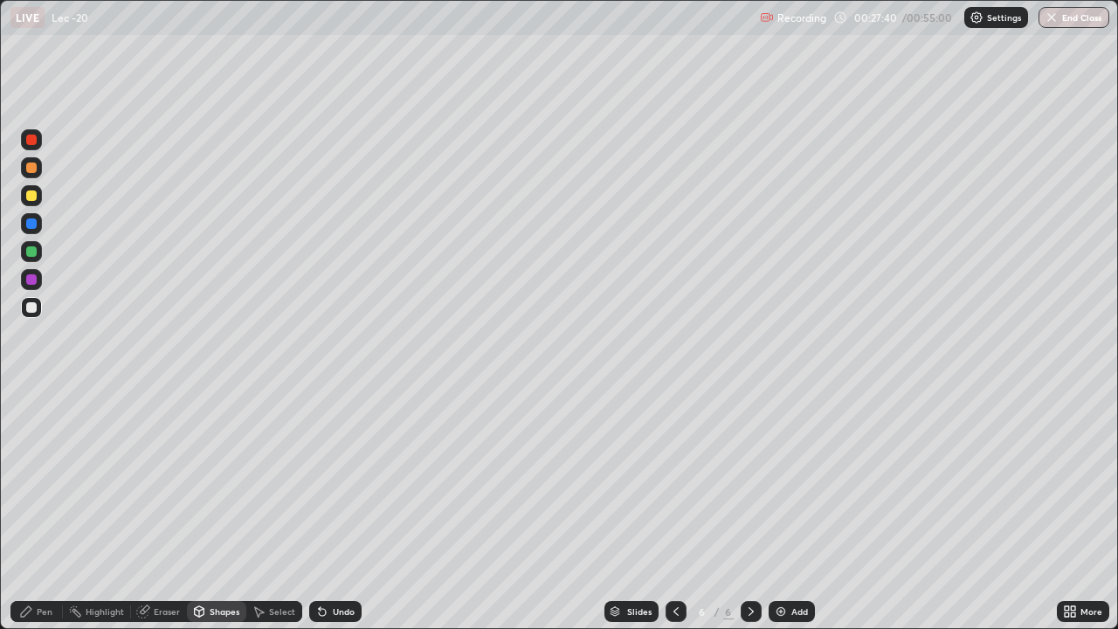
click at [42, 517] on div "Pen" at bounding box center [45, 611] width 16 height 9
click at [335, 517] on div "Undo" at bounding box center [344, 611] width 22 height 9
click at [35, 192] on div at bounding box center [31, 195] width 10 height 10
click at [17, 517] on div "Pen" at bounding box center [36, 611] width 52 height 21
click at [162, 517] on div "Eraser" at bounding box center [167, 611] width 26 height 9
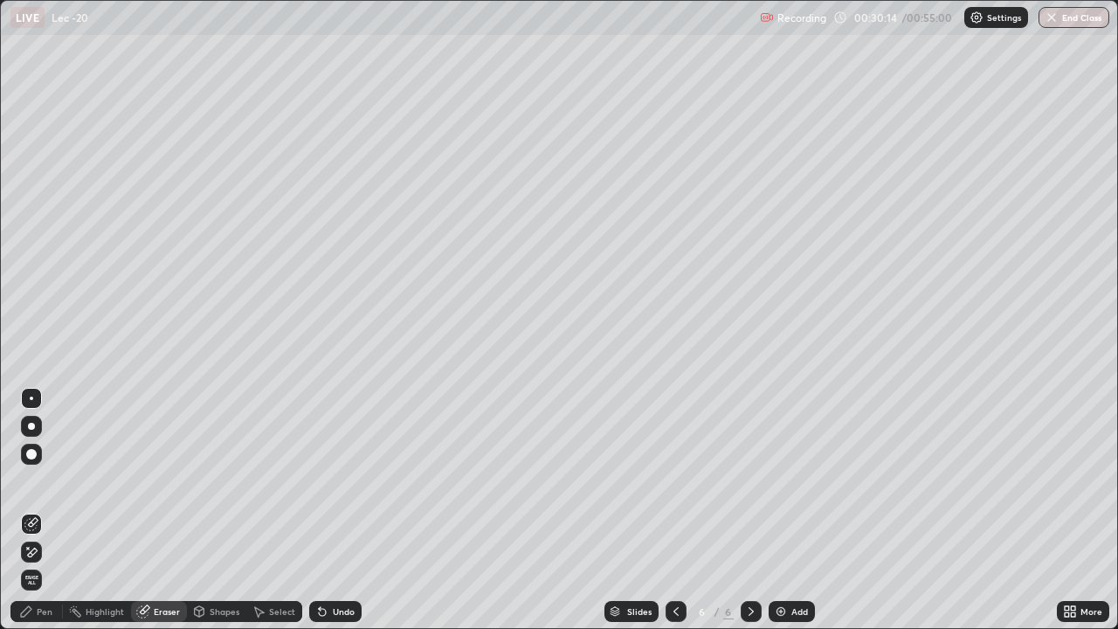
click at [45, 517] on div "Pen" at bounding box center [45, 611] width 16 height 9
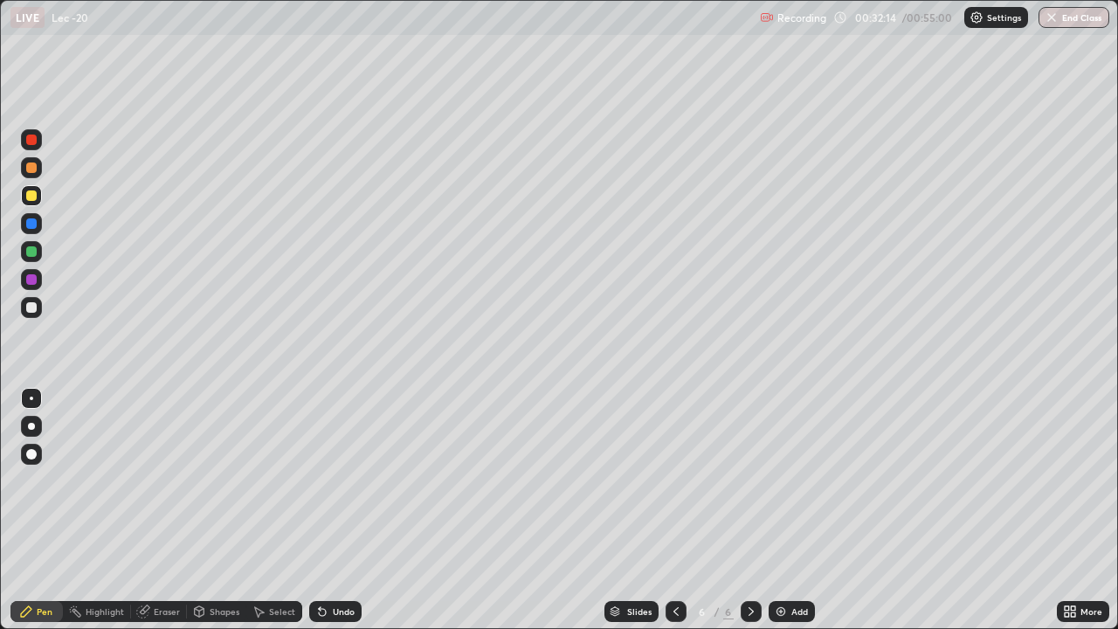
click at [789, 517] on div "Add" at bounding box center [792, 611] width 46 height 21
click at [34, 309] on div at bounding box center [31, 307] width 10 height 10
click at [32, 196] on div at bounding box center [31, 195] width 10 height 10
click at [328, 517] on div "Undo" at bounding box center [335, 611] width 52 height 21
click at [341, 517] on div "Undo" at bounding box center [344, 611] width 22 height 9
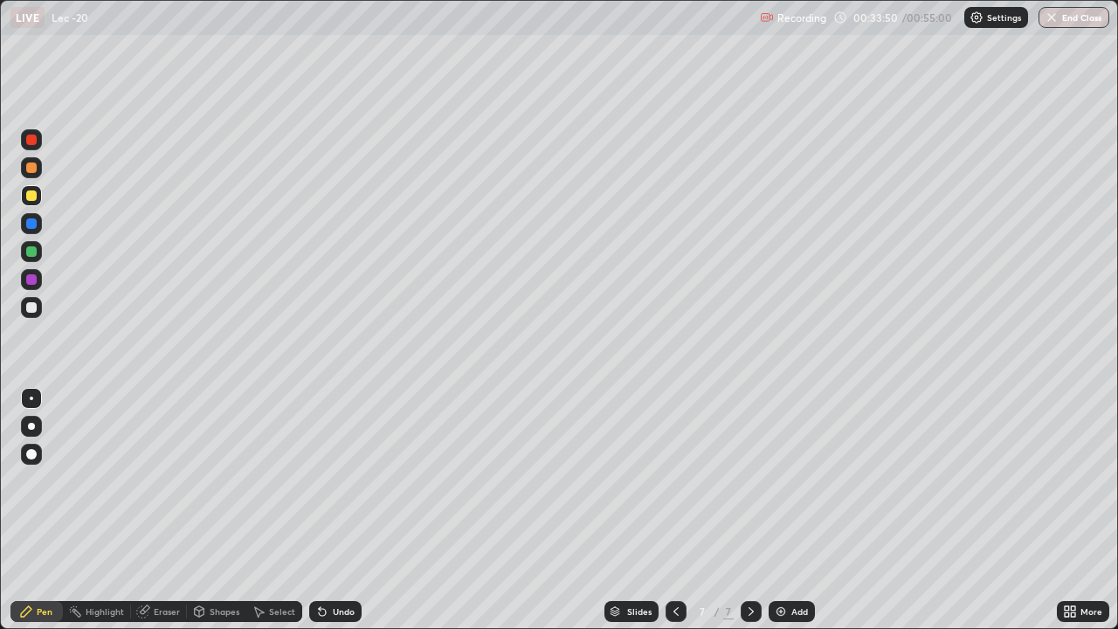
click at [319, 517] on icon at bounding box center [322, 612] width 7 height 7
click at [319, 517] on icon at bounding box center [320, 608] width 2 height 2
click at [34, 304] on div at bounding box center [31, 307] width 10 height 10
click at [270, 517] on div "Select" at bounding box center [282, 611] width 26 height 9
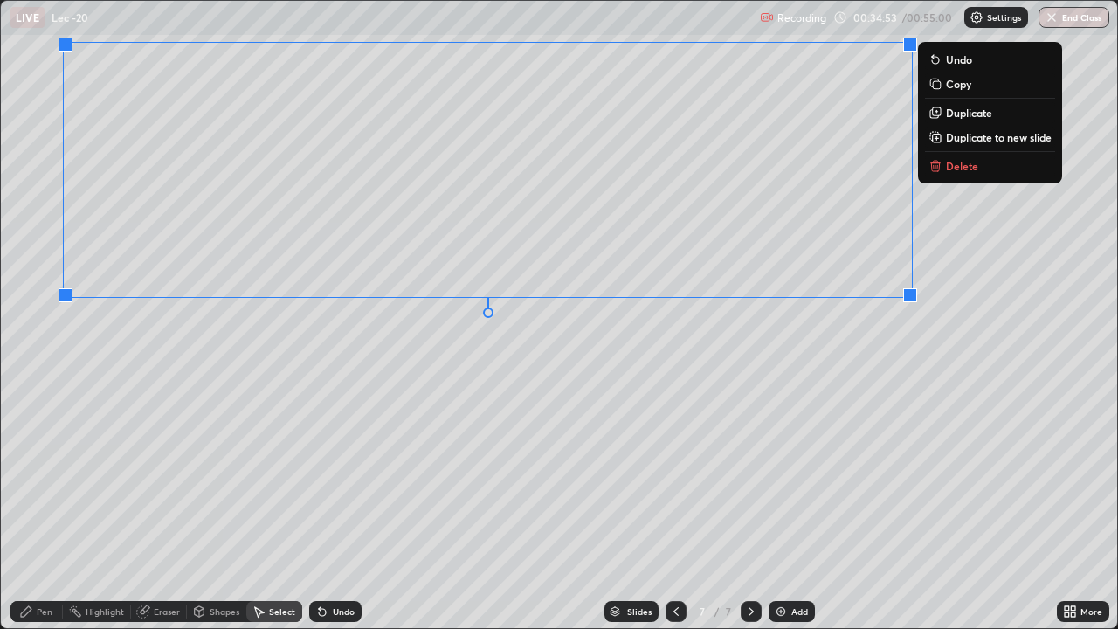
click at [677, 393] on div "0 ° Undo Copy Duplicate Duplicate to new slide Delete" at bounding box center [559, 314] width 1116 height 627
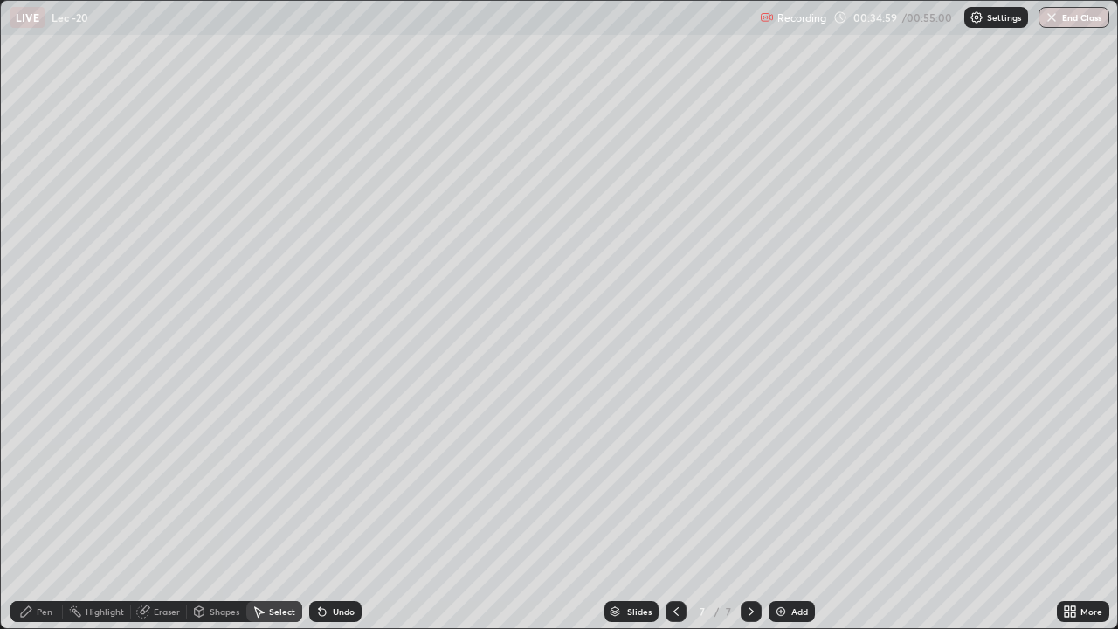
click at [52, 517] on div "Pen" at bounding box center [36, 611] width 52 height 21
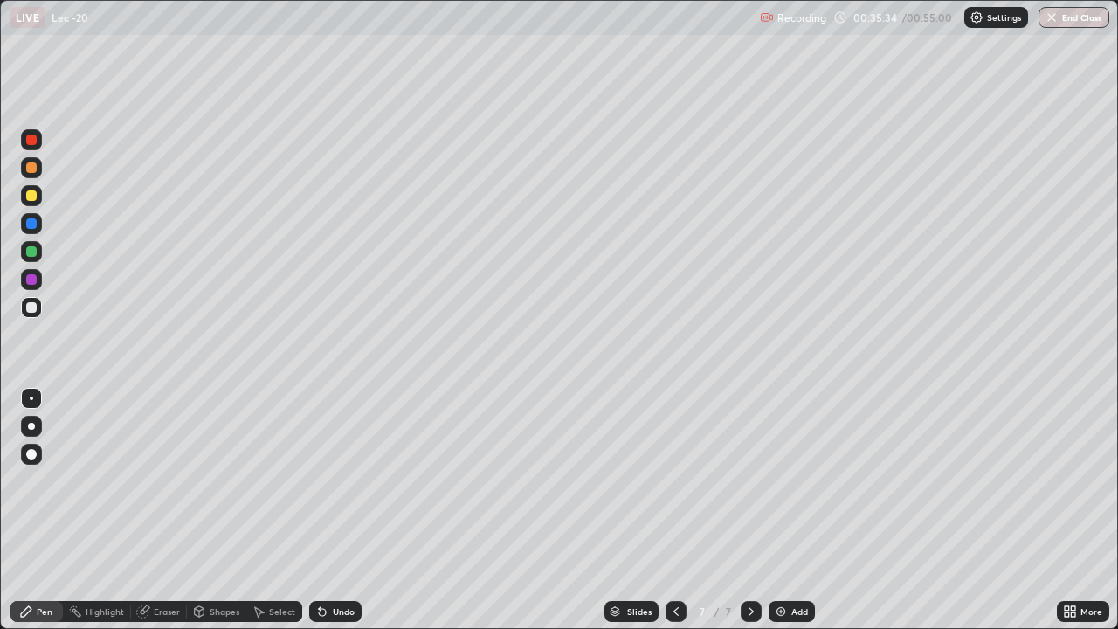
click at [31, 199] on div at bounding box center [31, 195] width 10 height 10
click at [335, 517] on div "Undo" at bounding box center [344, 611] width 22 height 9
click at [100, 517] on div "Highlight" at bounding box center [97, 611] width 68 height 21
click at [45, 517] on div "Pen" at bounding box center [45, 611] width 16 height 9
click at [791, 517] on div "Add" at bounding box center [799, 611] width 17 height 9
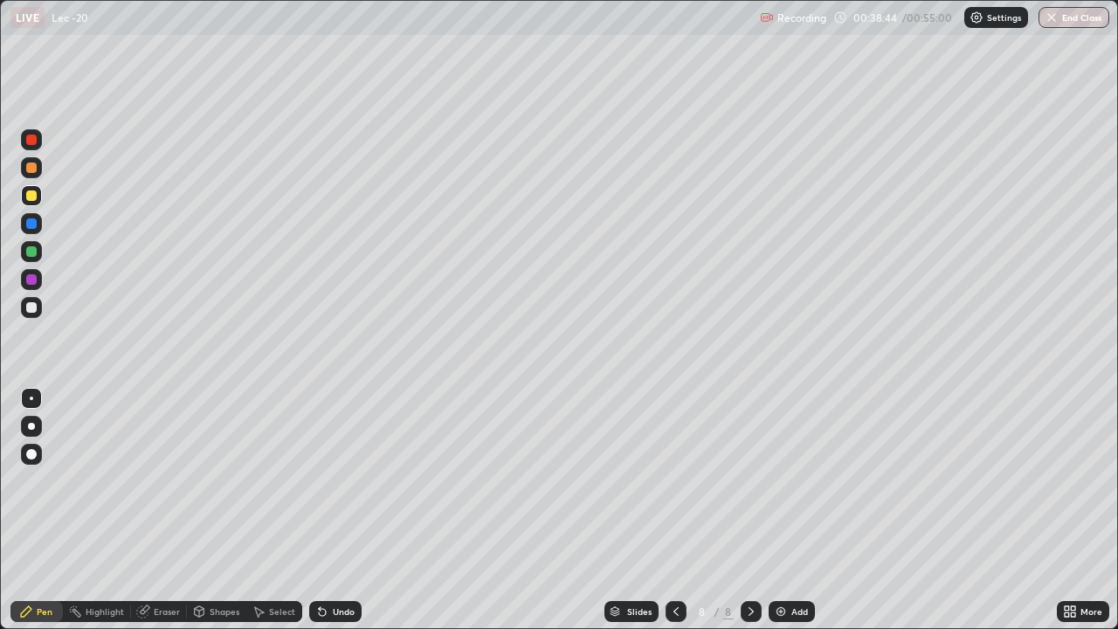
click at [38, 315] on div at bounding box center [31, 307] width 21 height 21
click at [29, 197] on div at bounding box center [31, 195] width 10 height 10
click at [267, 517] on div "Select" at bounding box center [274, 611] width 56 height 21
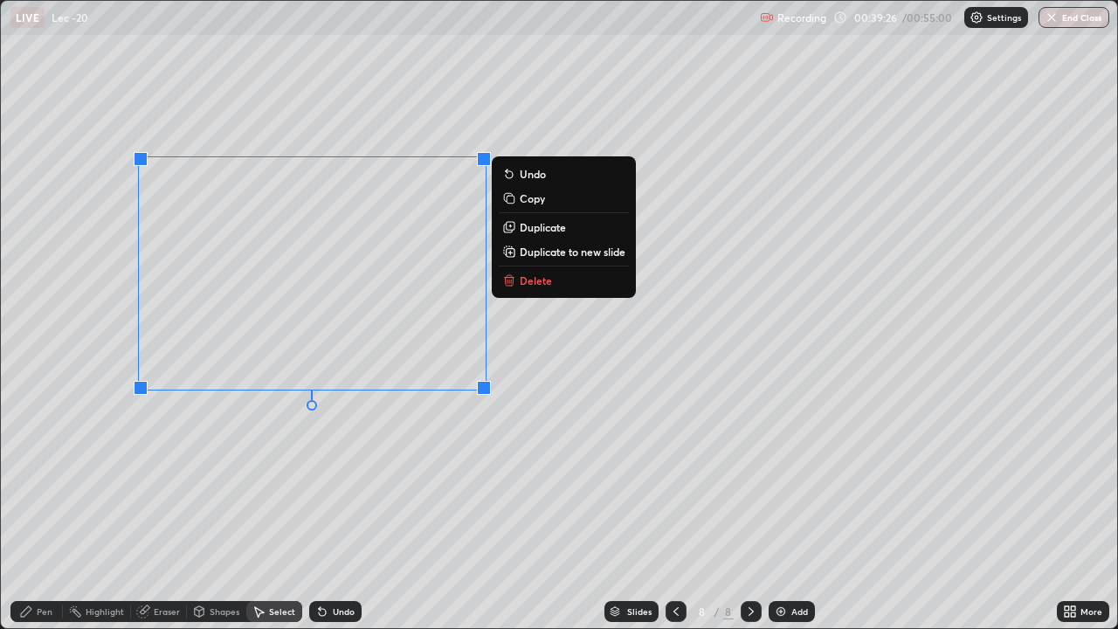
click at [255, 464] on div "0 ° Undo Copy Duplicate Duplicate to new slide Delete" at bounding box center [559, 314] width 1116 height 627
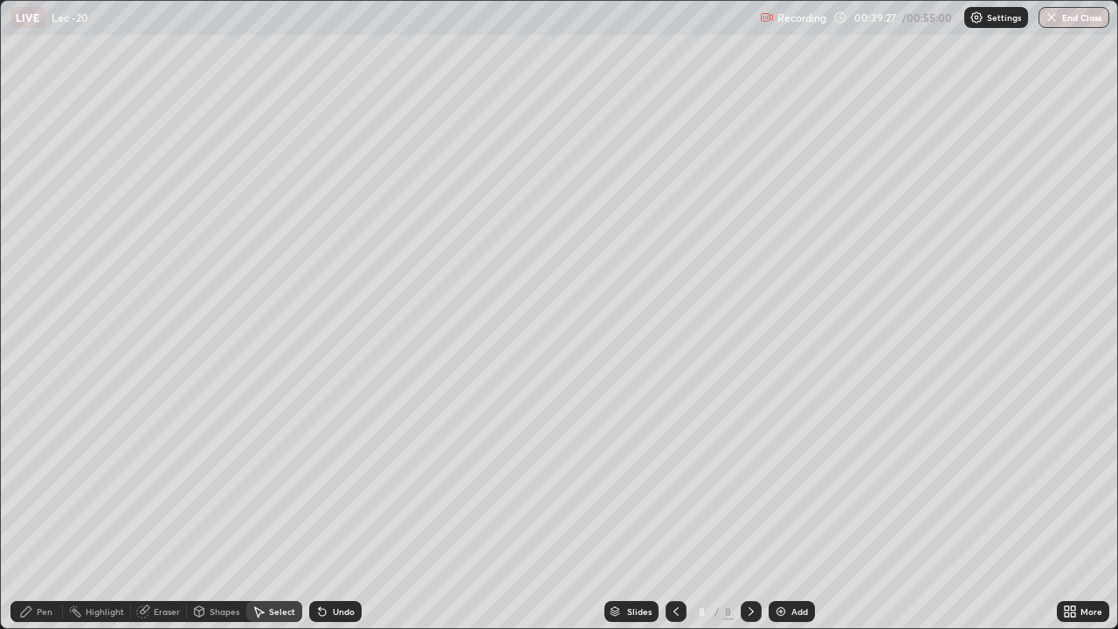
click at [45, 517] on div "Pen" at bounding box center [36, 611] width 52 height 21
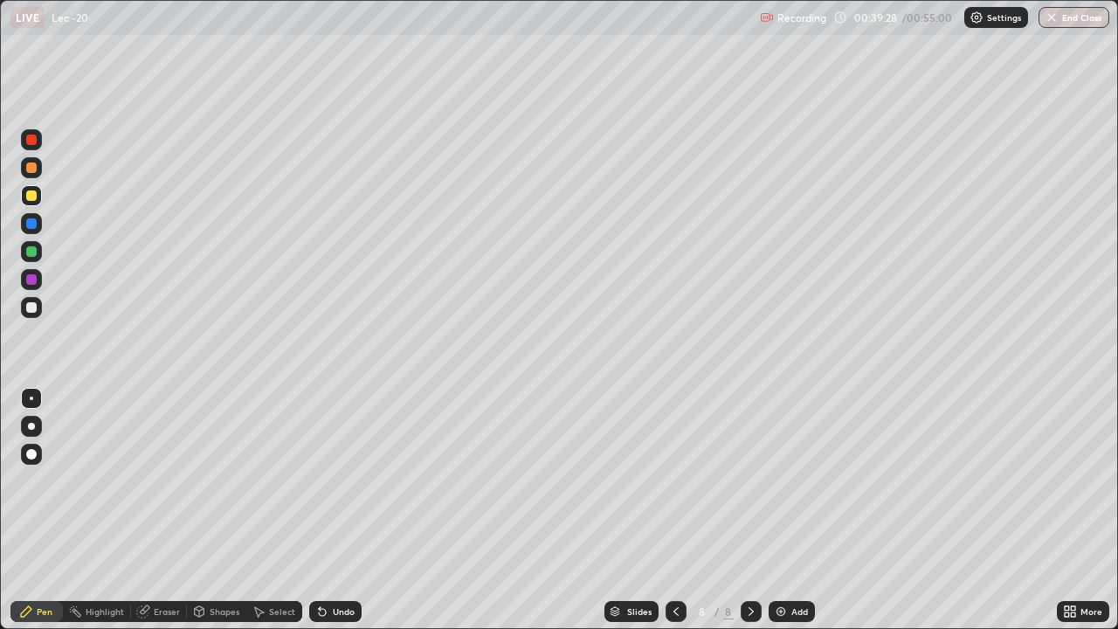
click at [143, 517] on icon at bounding box center [142, 611] width 11 height 11
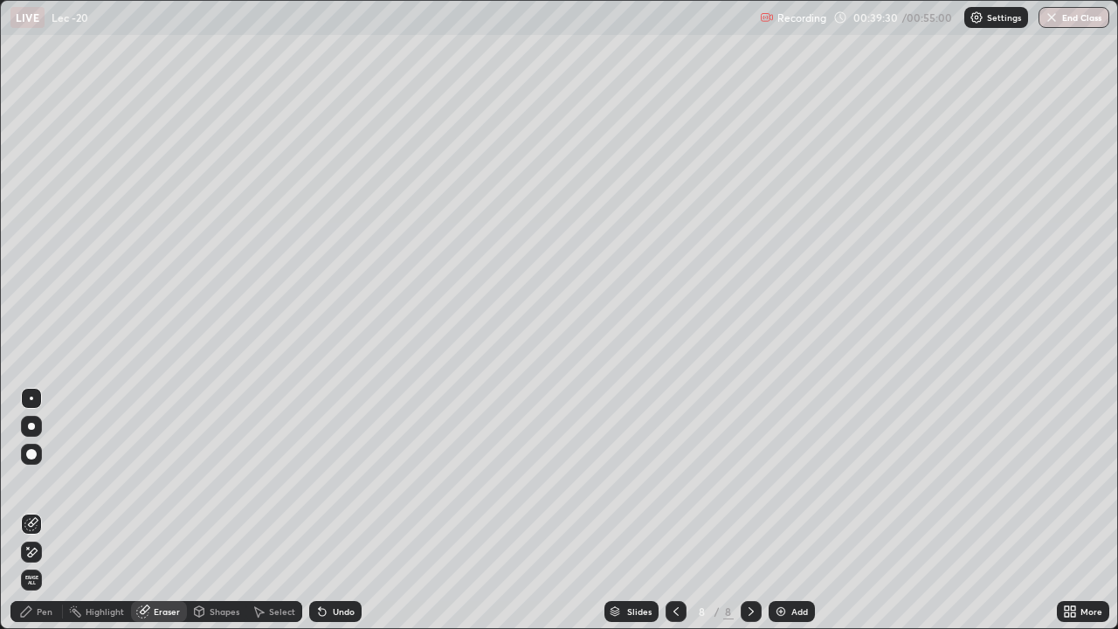
click at [38, 517] on div "Pen" at bounding box center [45, 611] width 16 height 9
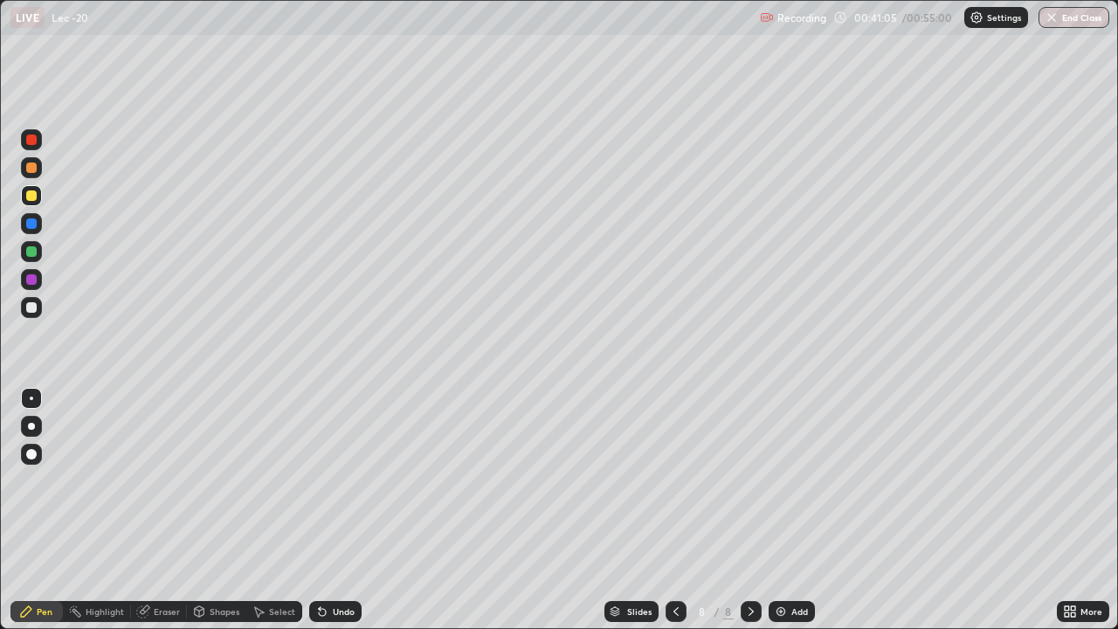
click at [780, 517] on img at bounding box center [781, 612] width 14 height 14
click at [29, 312] on div at bounding box center [31, 307] width 10 height 10
click at [278, 517] on div "Select" at bounding box center [282, 611] width 26 height 9
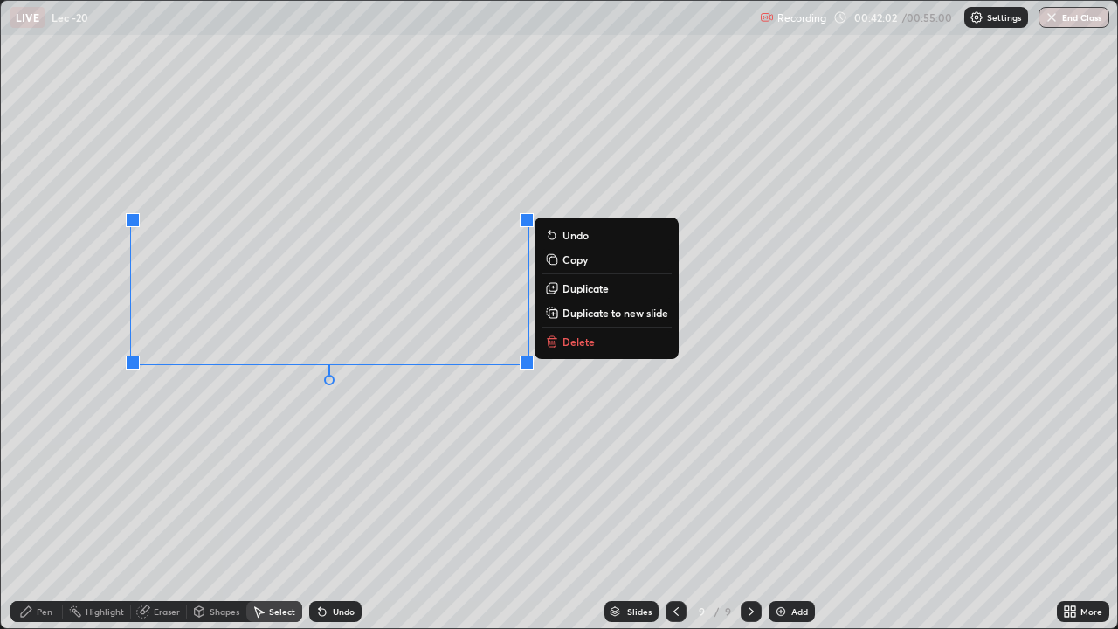
click at [315, 437] on div "0 ° Undo Copy Duplicate Duplicate to new slide Delete" at bounding box center [559, 314] width 1116 height 627
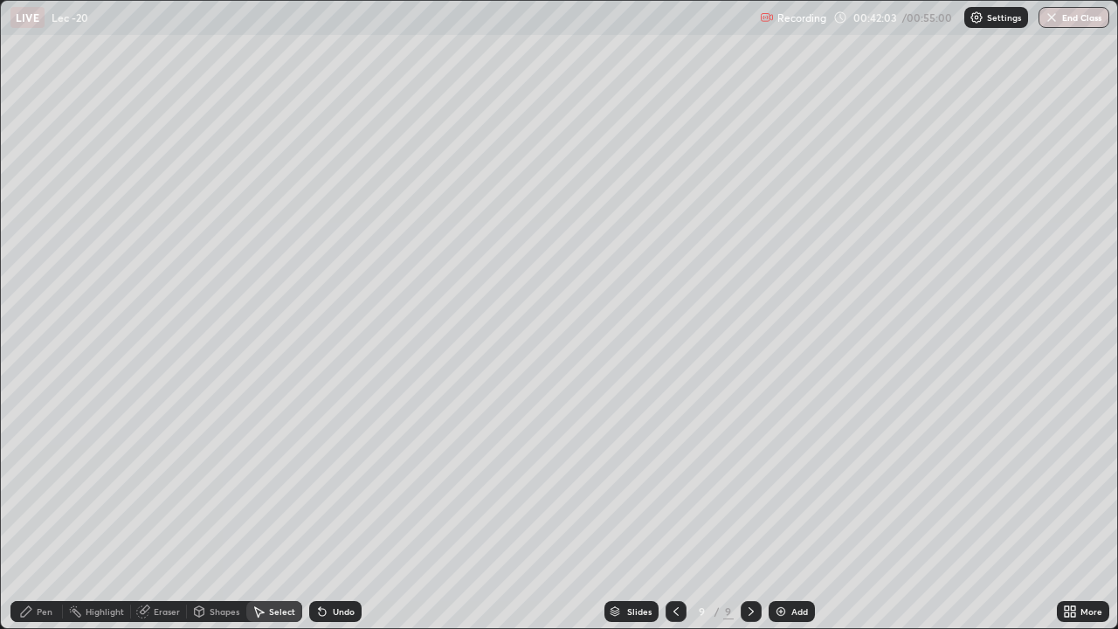
click at [51, 517] on div "Pen" at bounding box center [45, 611] width 16 height 9
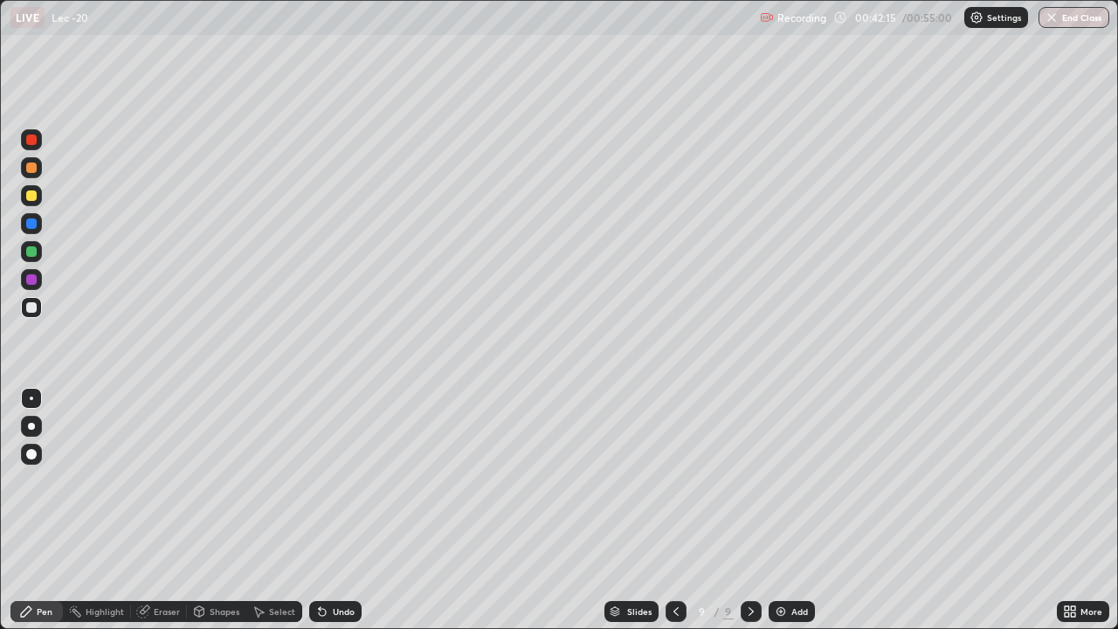
click at [31, 195] on div at bounding box center [31, 195] width 10 height 10
click at [35, 308] on div at bounding box center [31, 307] width 10 height 10
click at [161, 517] on div "Eraser" at bounding box center [167, 611] width 26 height 9
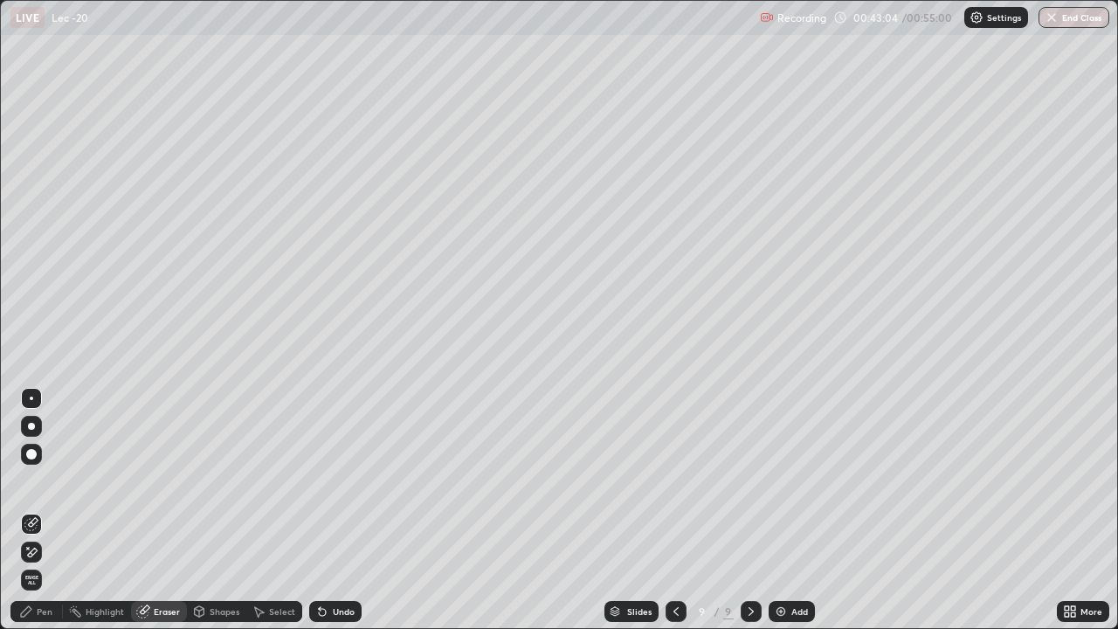
click at [38, 517] on div "Pen" at bounding box center [45, 611] width 16 height 9
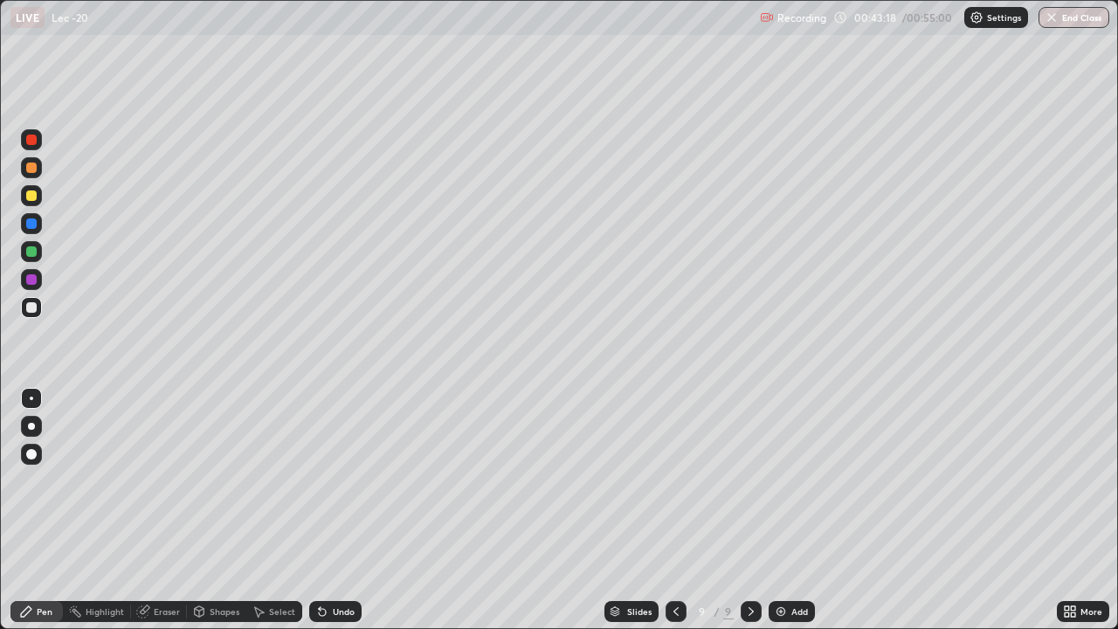
click at [31, 197] on div at bounding box center [31, 195] width 10 height 10
click at [158, 517] on div "Eraser" at bounding box center [159, 611] width 56 height 21
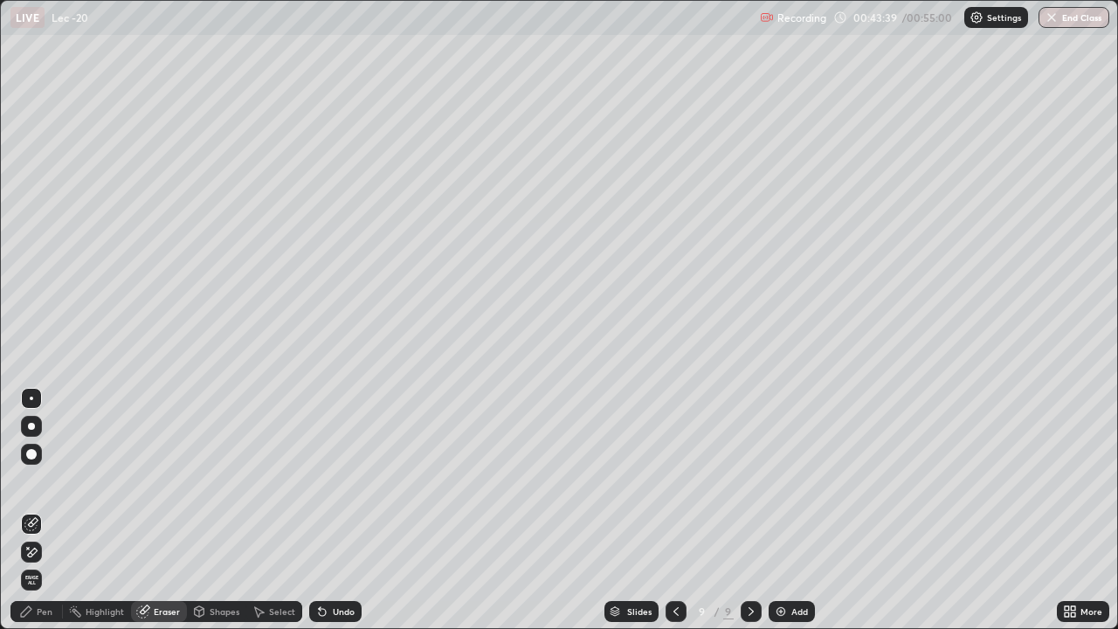
click at [34, 517] on div "Pen" at bounding box center [36, 611] width 52 height 21
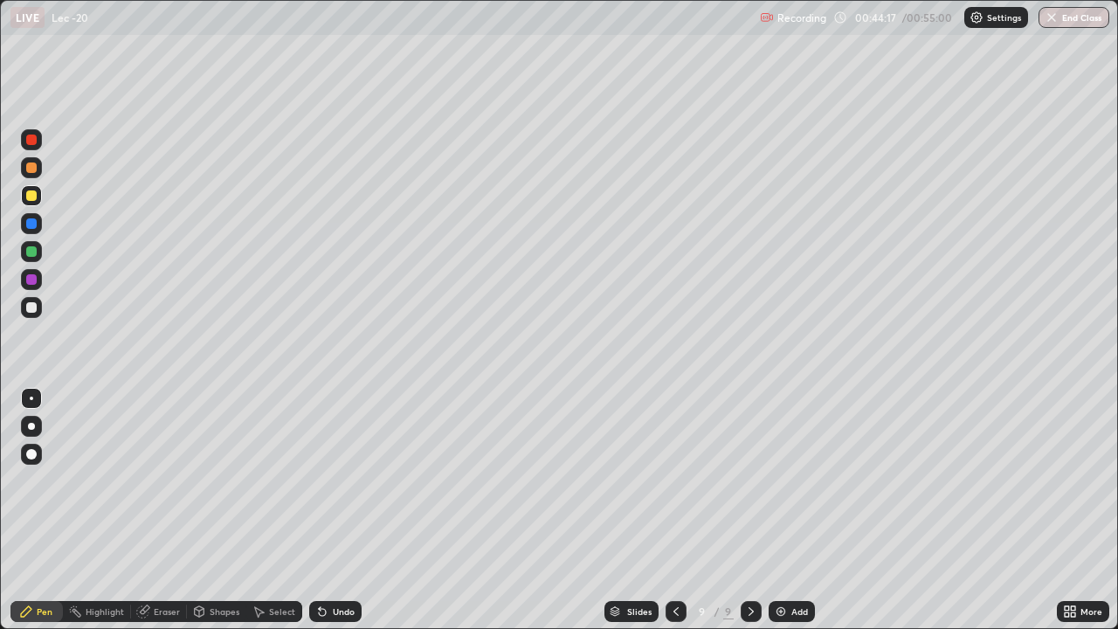
click at [165, 517] on div "Eraser" at bounding box center [167, 611] width 26 height 9
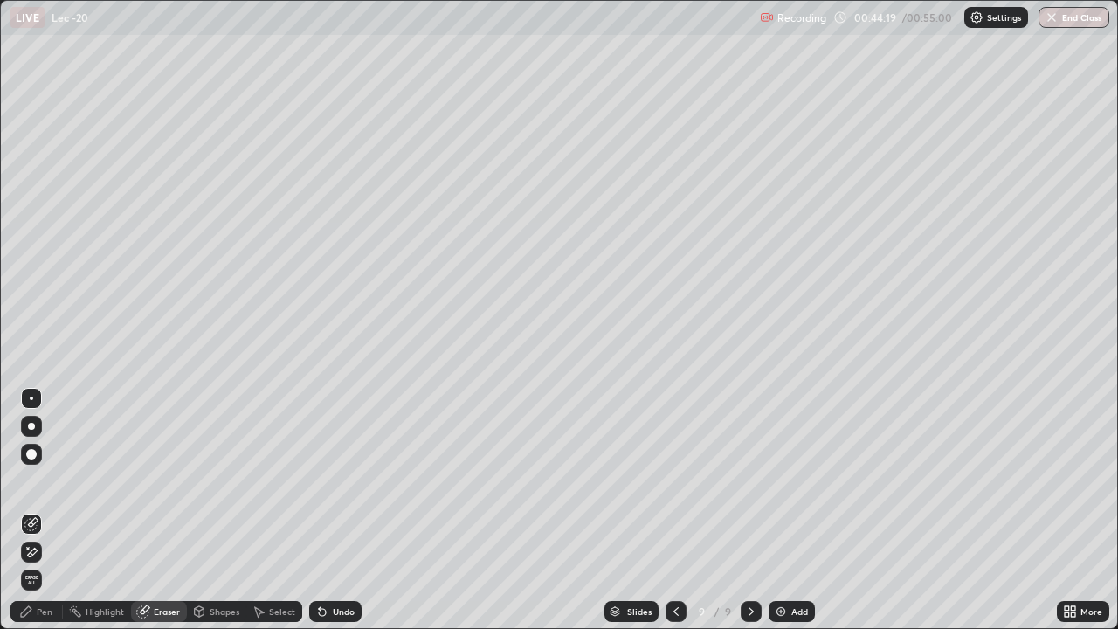
click at [43, 517] on div "Pen" at bounding box center [36, 611] width 52 height 21
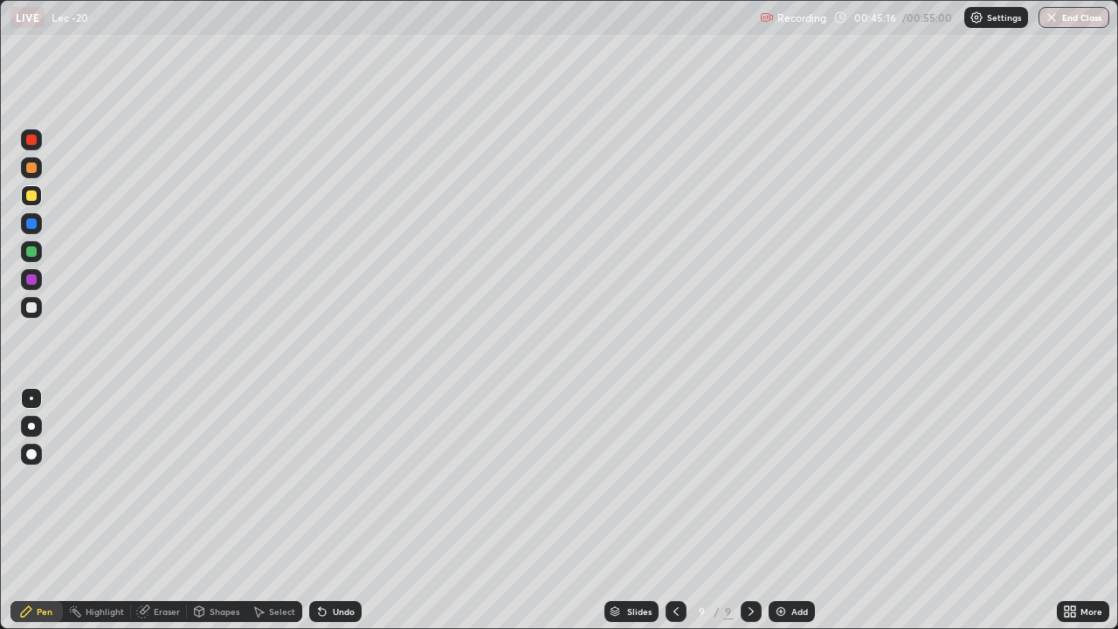
click at [261, 517] on icon at bounding box center [259, 612] width 14 height 14
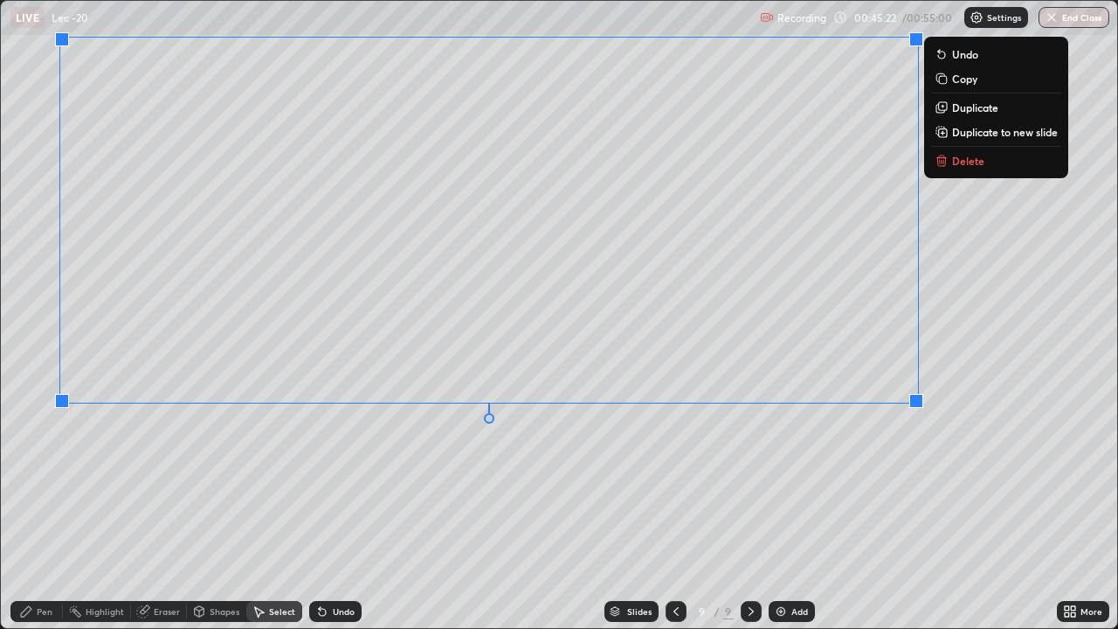
click at [686, 449] on div "0 ° Undo Copy Duplicate Duplicate to new slide Delete" at bounding box center [559, 314] width 1116 height 627
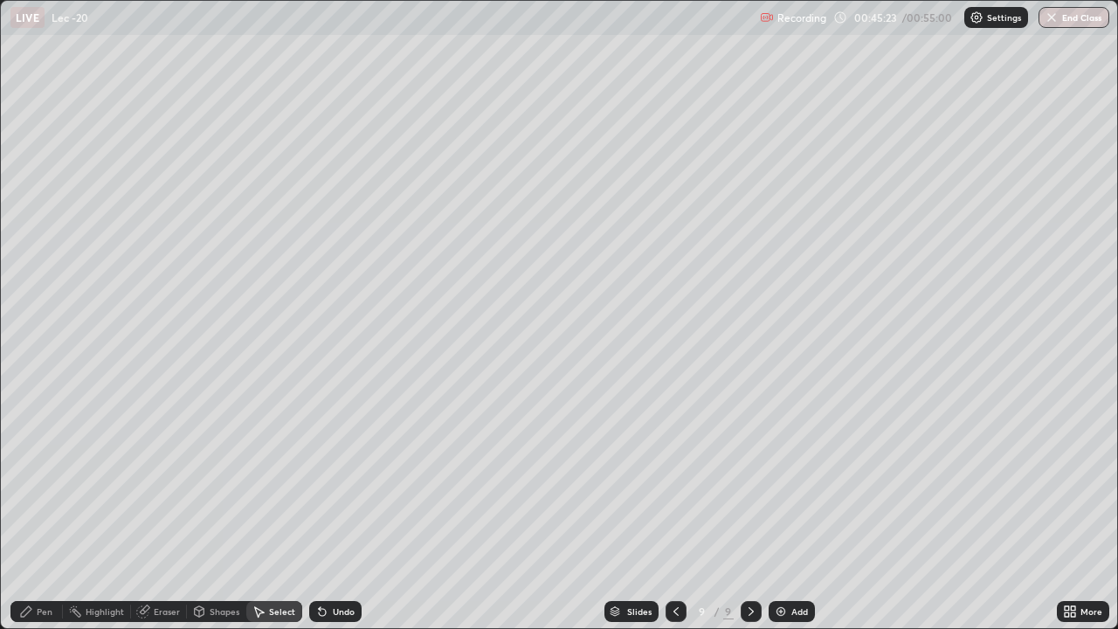
click at [52, 517] on div "Pen" at bounding box center [36, 611] width 52 height 21
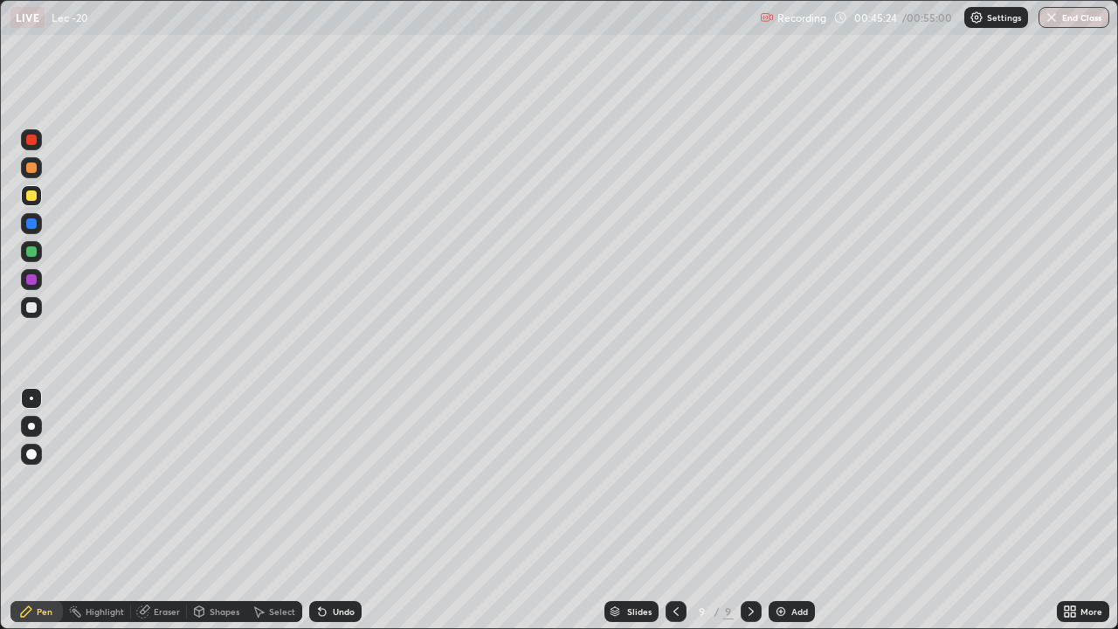
click at [33, 309] on div at bounding box center [31, 307] width 10 height 10
click at [333, 517] on div "Undo" at bounding box center [344, 611] width 22 height 9
click at [334, 517] on div "Undo" at bounding box center [335, 611] width 52 height 21
click at [274, 517] on div "Select" at bounding box center [282, 611] width 26 height 9
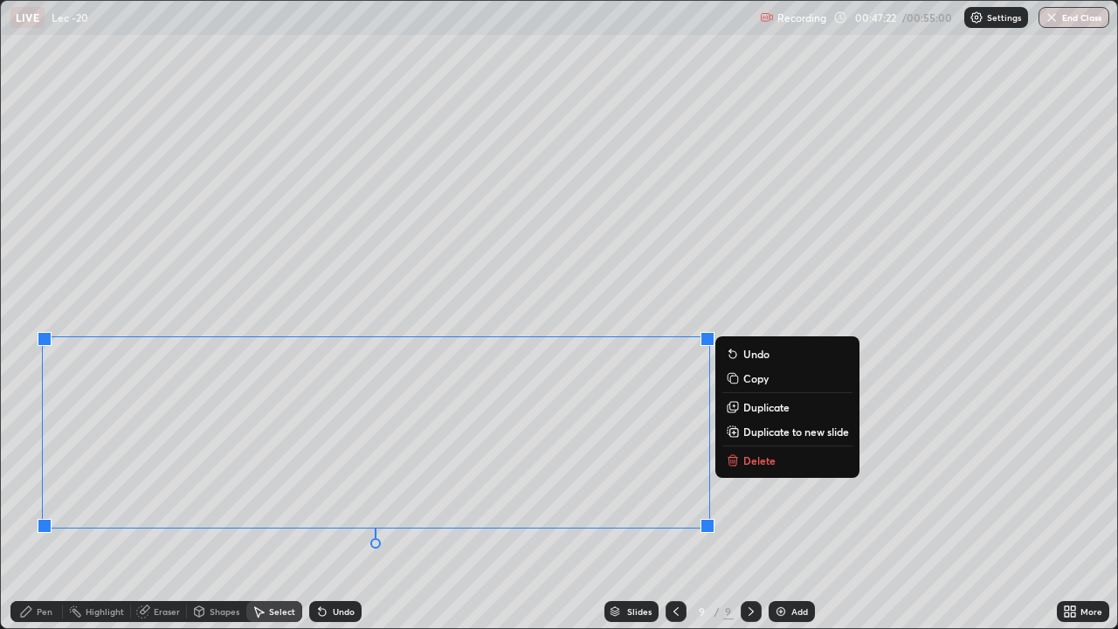
click at [404, 517] on div "0 ° Undo Copy Duplicate Duplicate to new slide Delete" at bounding box center [559, 314] width 1116 height 627
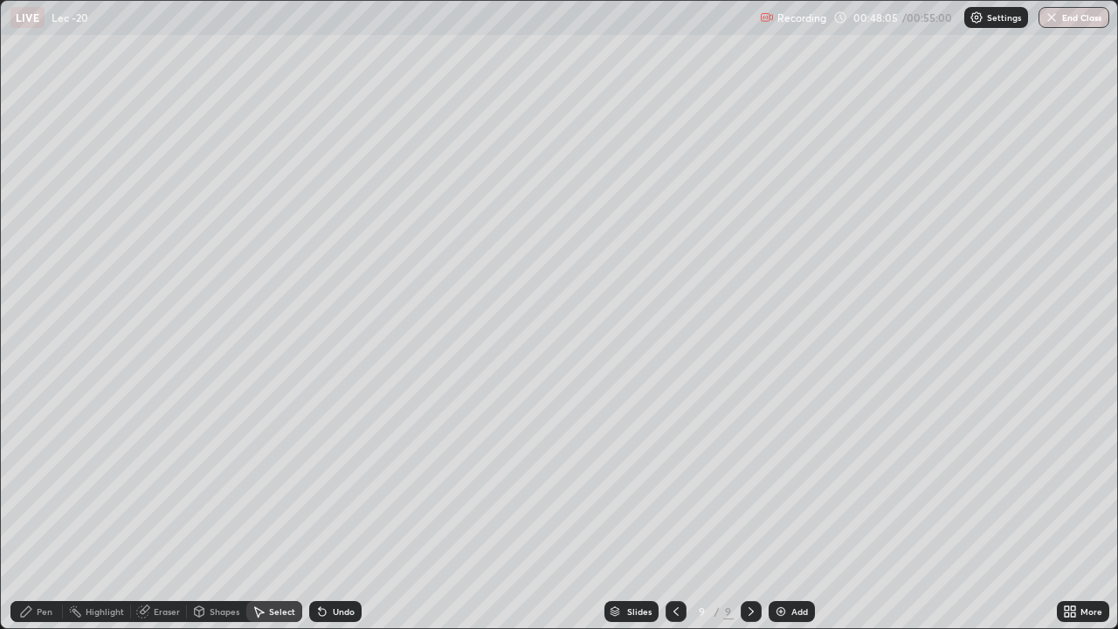
click at [786, 517] on img at bounding box center [781, 612] width 14 height 14
click at [100, 352] on div "0 ° Undo Copy Duplicate Duplicate to new slide Delete" at bounding box center [559, 314] width 1116 height 627
click at [29, 517] on icon at bounding box center [26, 612] width 14 height 14
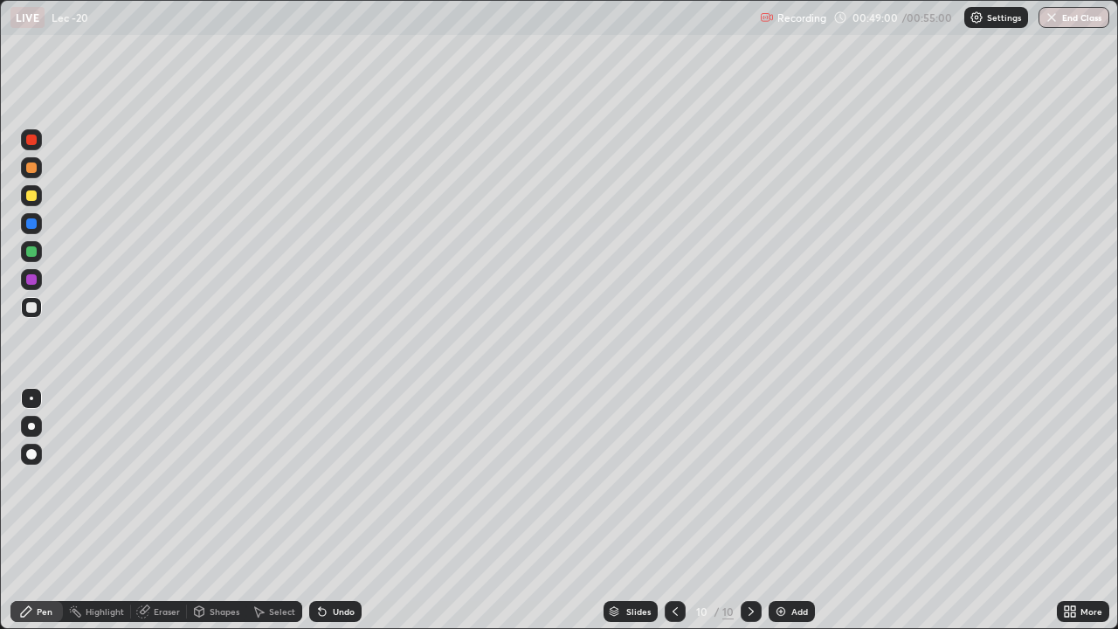
click at [267, 517] on div "Select" at bounding box center [274, 611] width 56 height 21
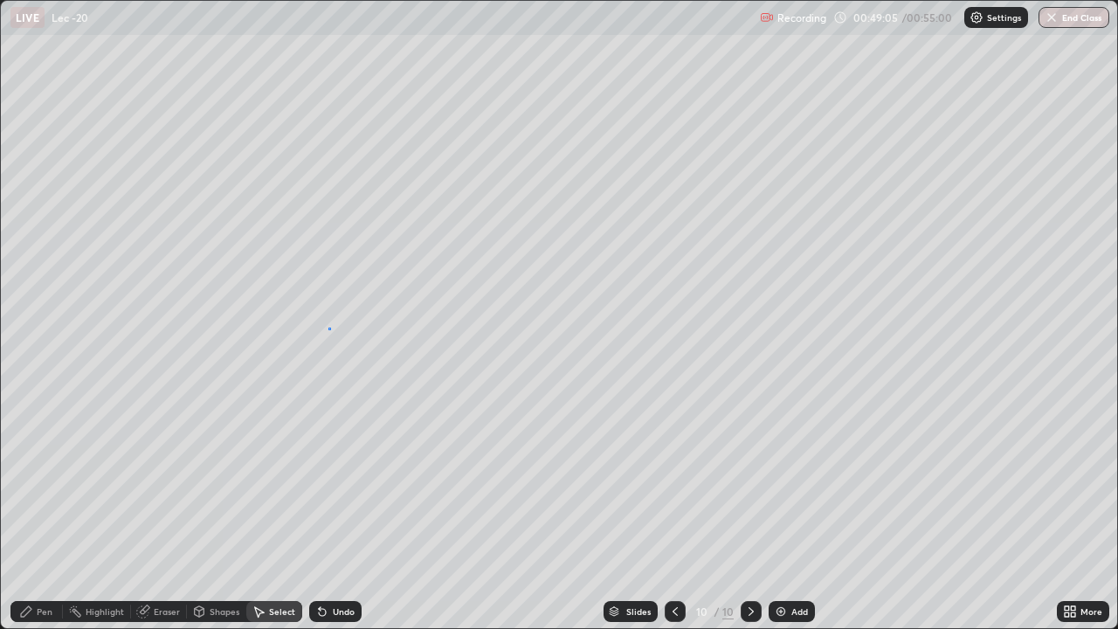
click at [329, 328] on div "0 ° Undo Copy Duplicate Duplicate to new slide Delete" at bounding box center [559, 314] width 1116 height 627
click at [45, 517] on div "Pen" at bounding box center [45, 611] width 16 height 9
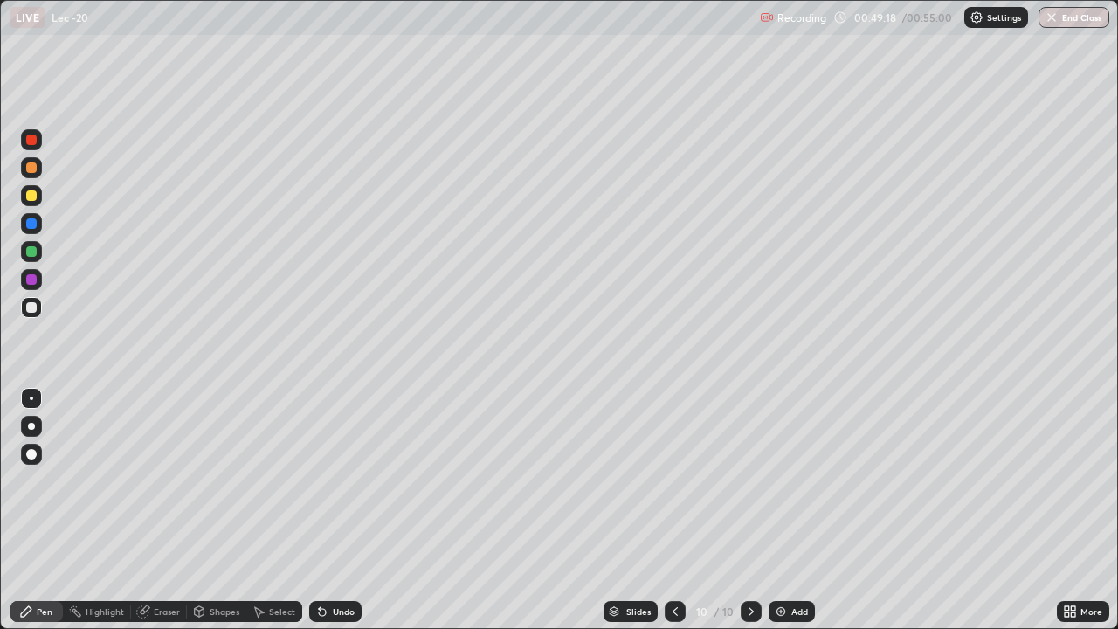
click at [333, 517] on div "Undo" at bounding box center [344, 611] width 22 height 9
click at [263, 517] on icon at bounding box center [259, 612] width 14 height 14
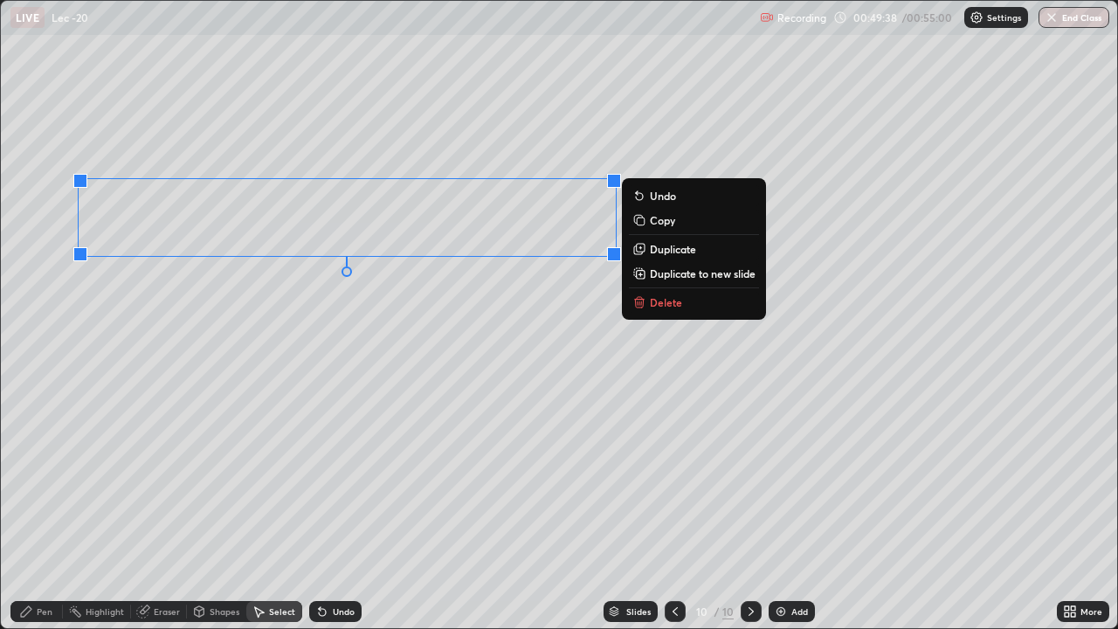
click at [374, 339] on div "0 ° Undo Copy Duplicate Duplicate to new slide Delete" at bounding box center [559, 314] width 1116 height 627
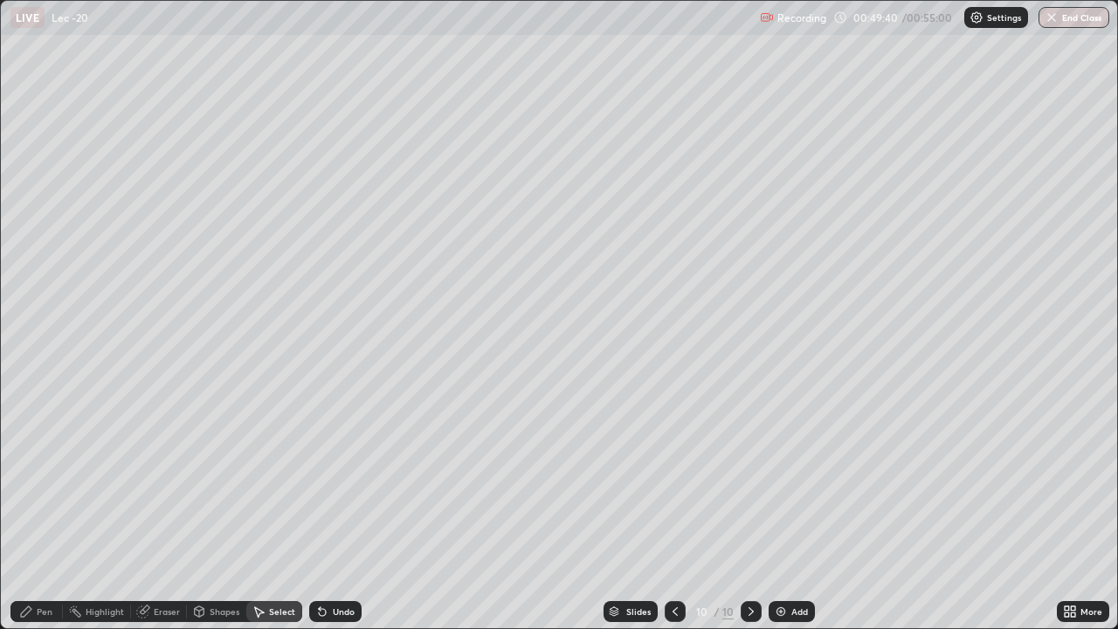
click at [48, 517] on div "Pen" at bounding box center [45, 611] width 16 height 9
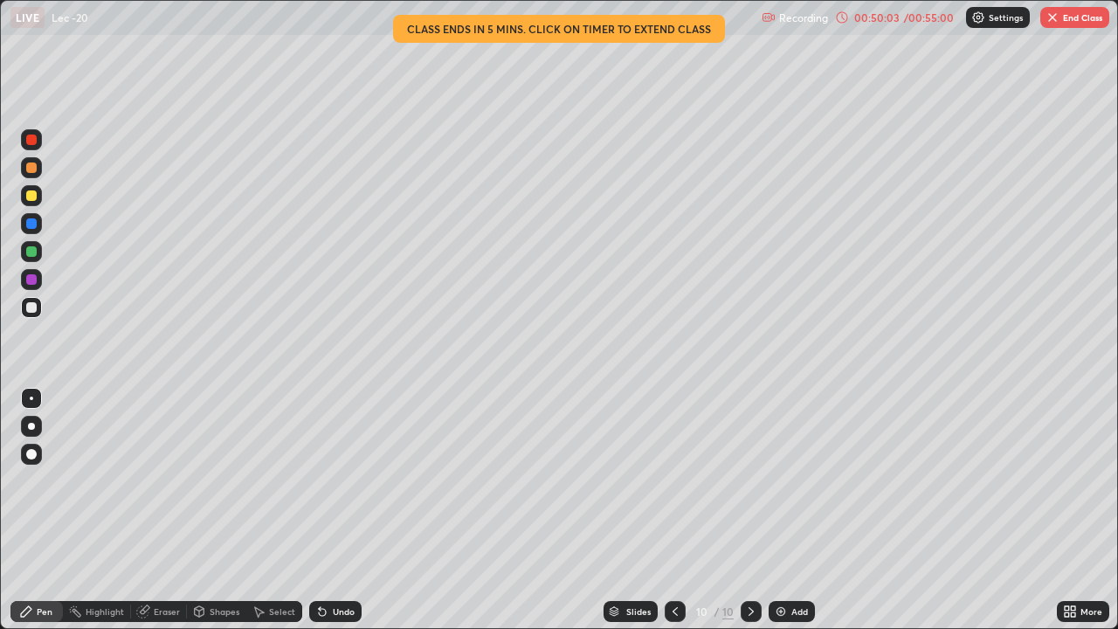
click at [33, 203] on div at bounding box center [31, 195] width 21 height 21
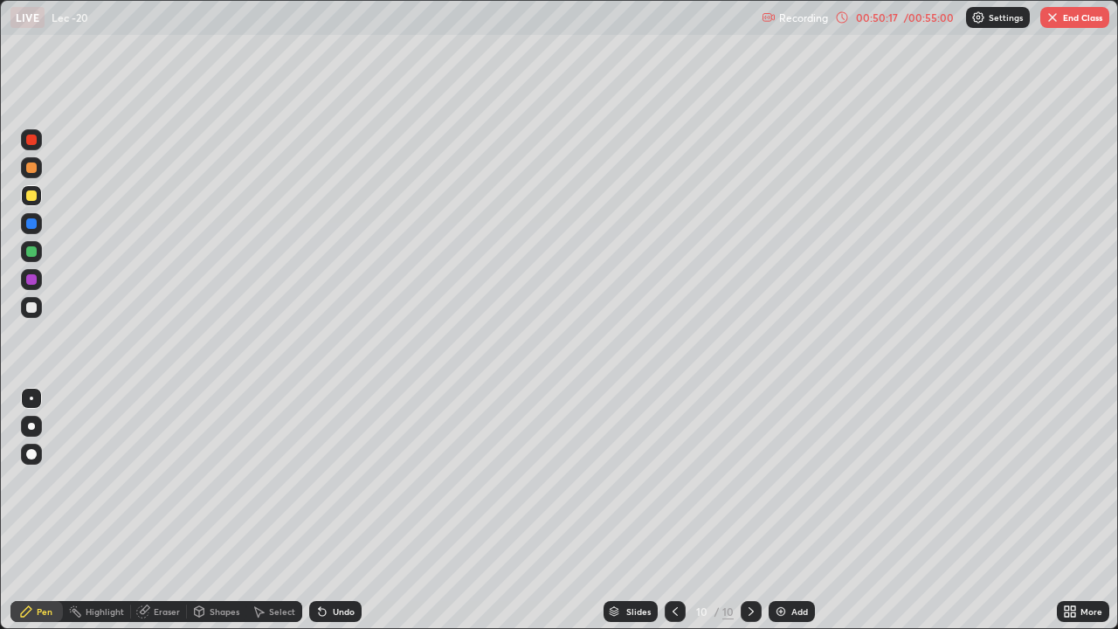
click at [30, 175] on div at bounding box center [31, 167] width 21 height 21
click at [33, 312] on div at bounding box center [31, 307] width 10 height 10
click at [275, 517] on div "Select" at bounding box center [274, 611] width 56 height 21
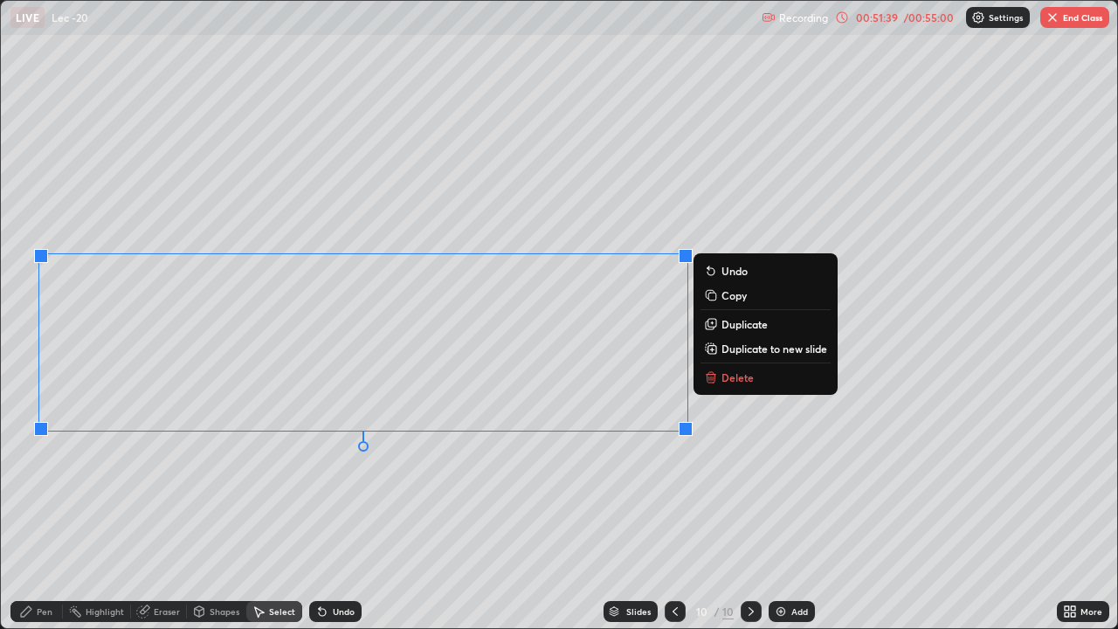
click at [544, 478] on div "0 ° Undo Copy Duplicate Duplicate to new slide Delete" at bounding box center [559, 314] width 1116 height 627
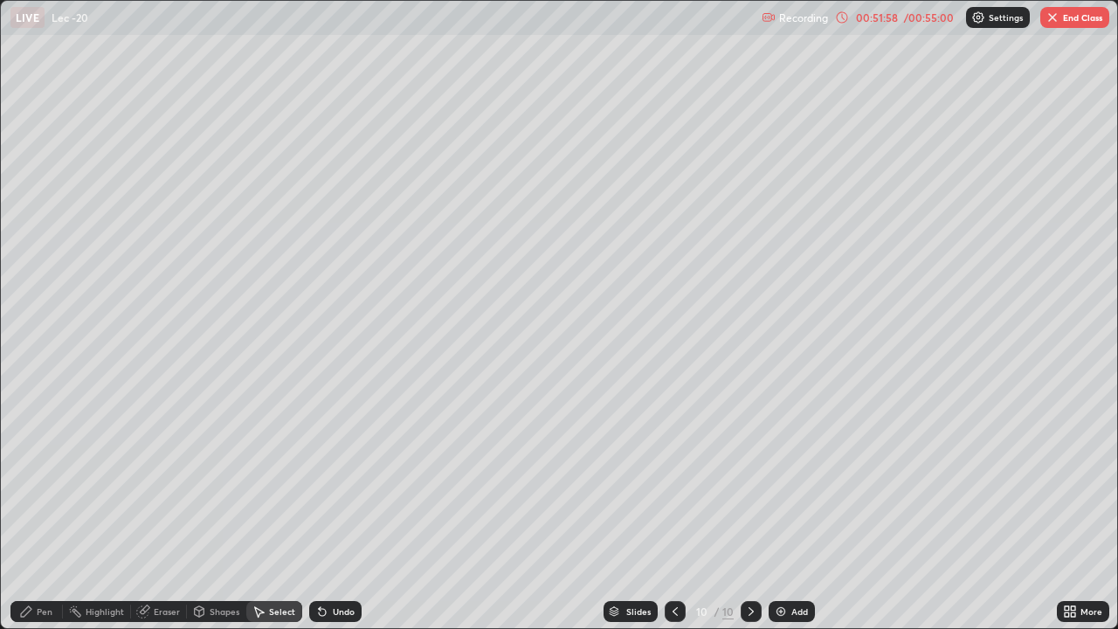
click at [40, 517] on div "Pen" at bounding box center [36, 611] width 52 height 21
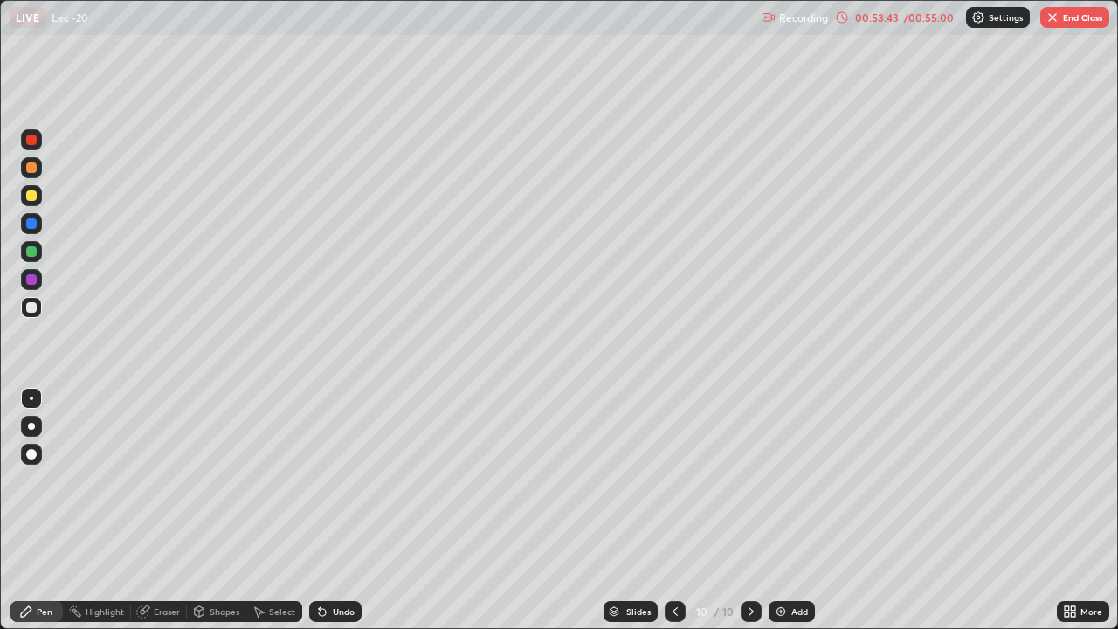
click at [225, 517] on div "Shapes" at bounding box center [225, 611] width 30 height 9
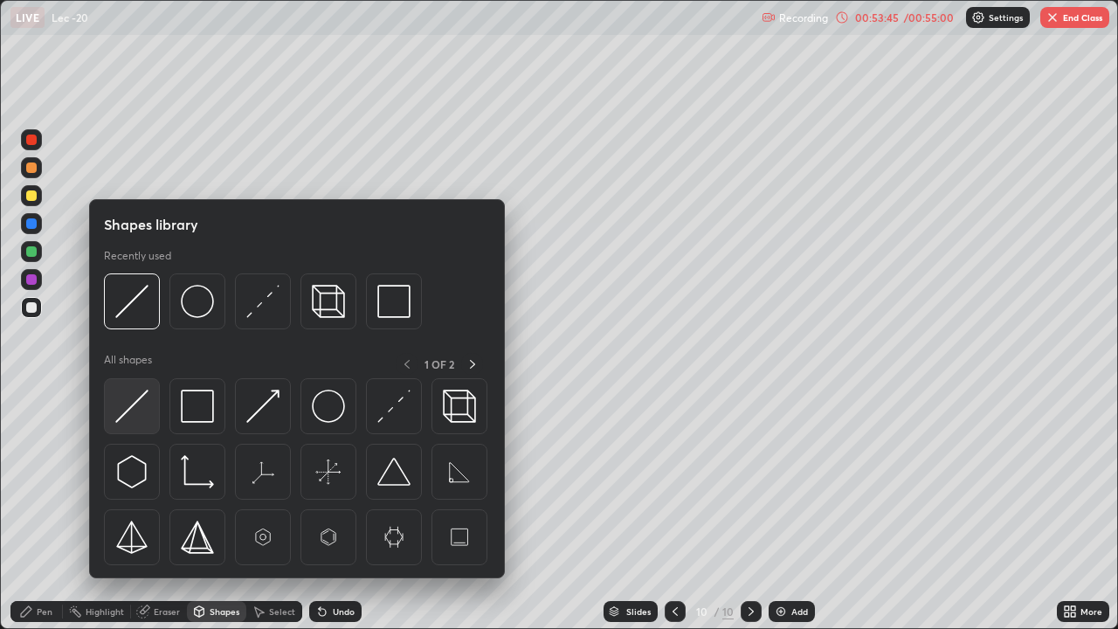
click at [140, 419] on img at bounding box center [131, 406] width 33 height 33
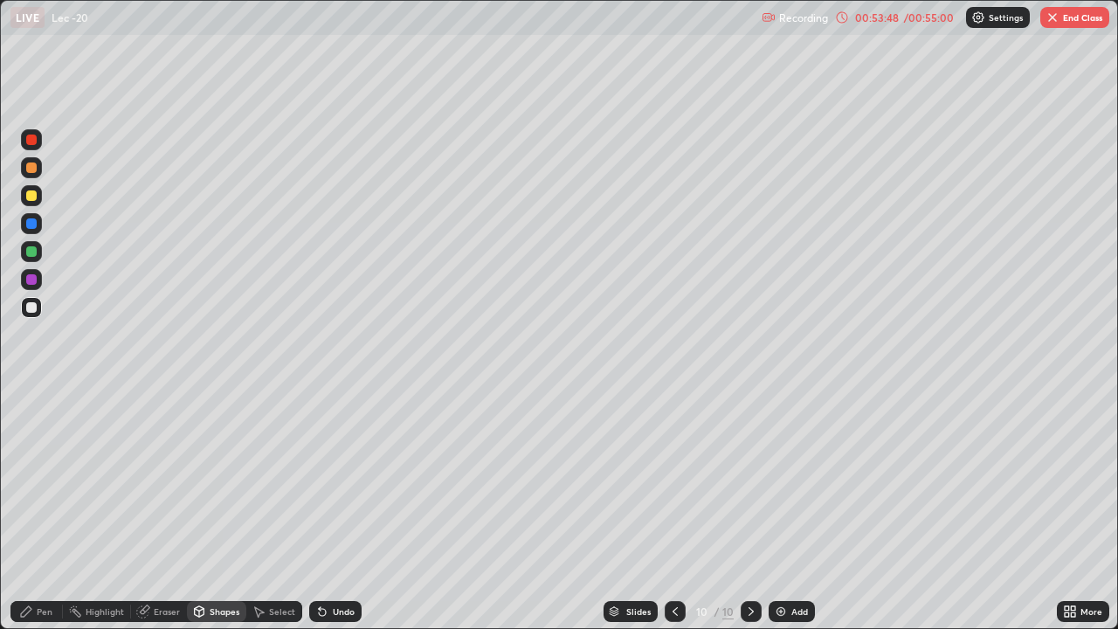
click at [48, 517] on div "Pen" at bounding box center [45, 611] width 16 height 9
click at [350, 517] on div "Undo" at bounding box center [344, 611] width 22 height 9
click at [335, 517] on div "Undo" at bounding box center [344, 611] width 22 height 9
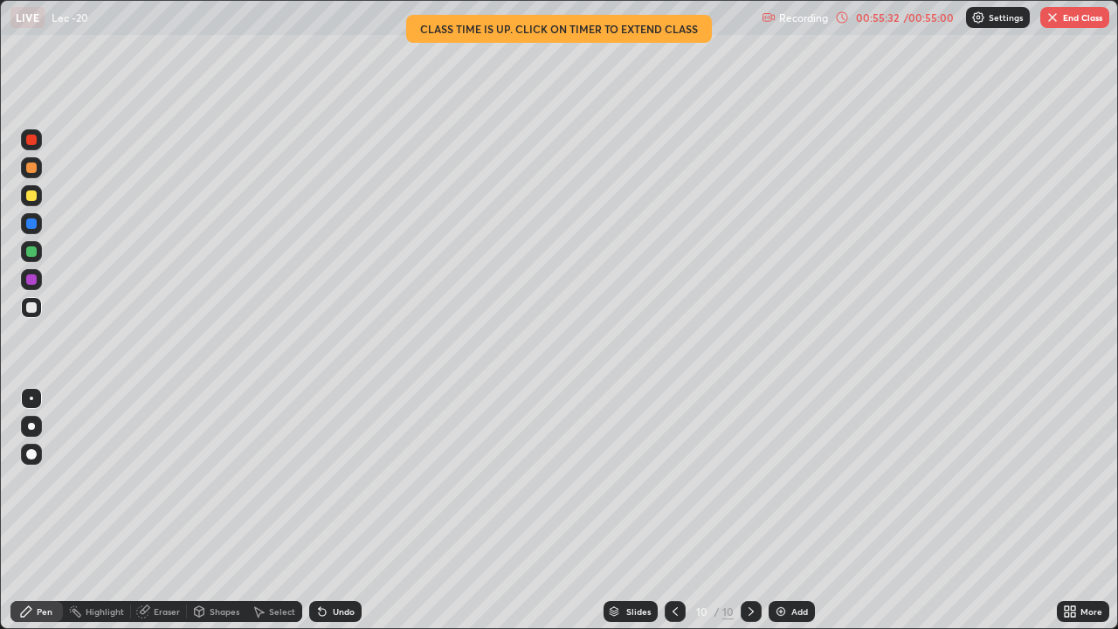
click at [1080, 19] on button "End Class" at bounding box center [1074, 17] width 69 height 21
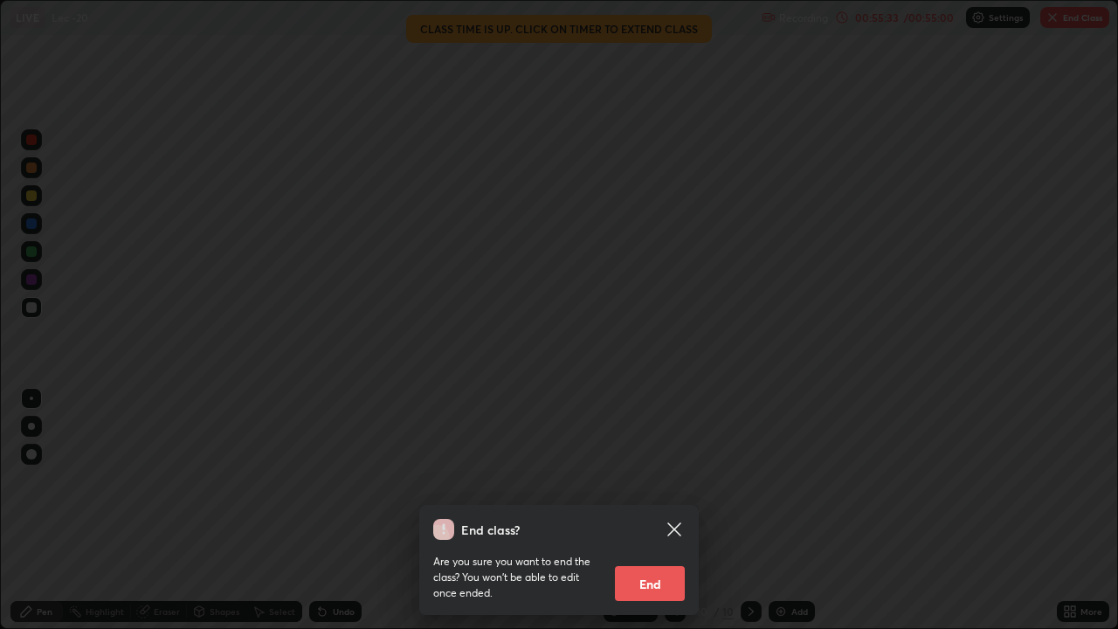
click at [666, 517] on button "End" at bounding box center [650, 583] width 70 height 35
